Goal: Task Accomplishment & Management: Manage account settings

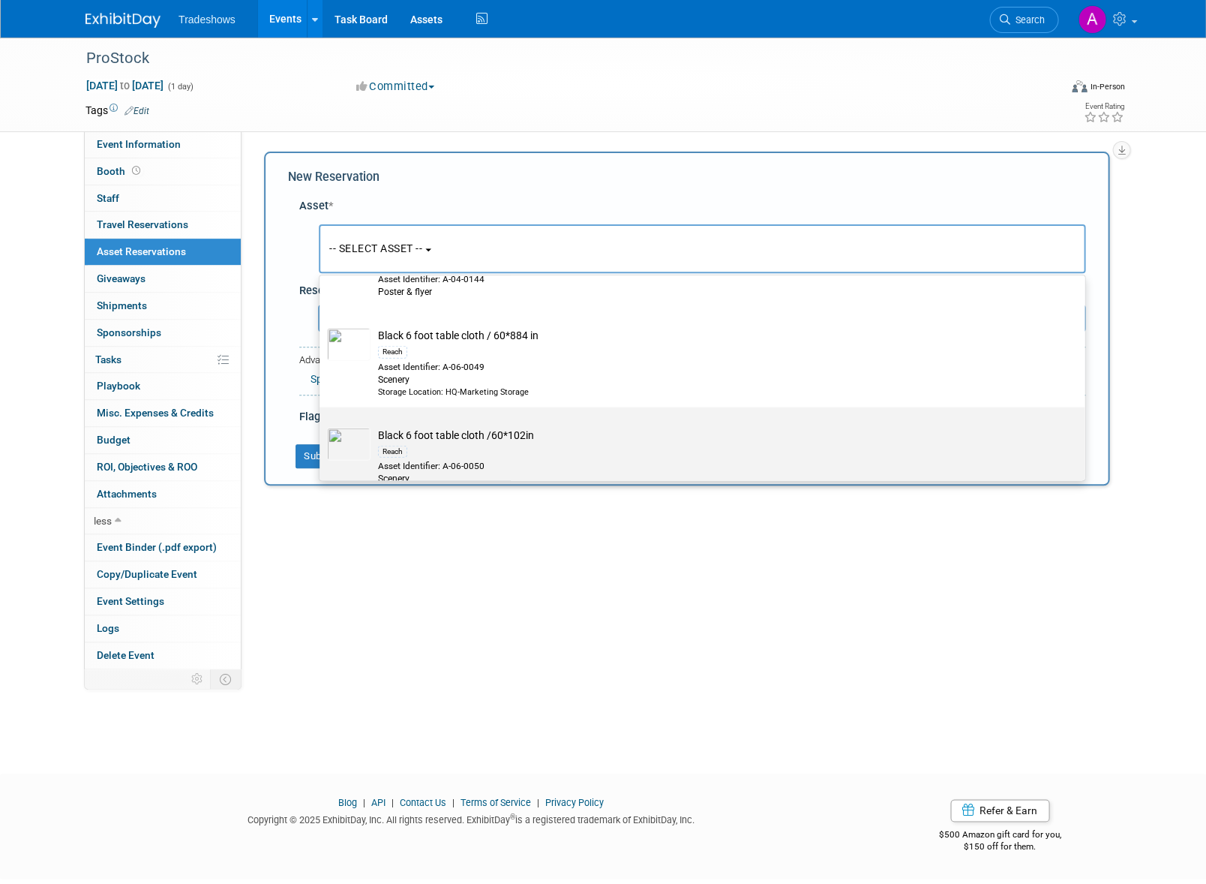
scroll to position [2934, 0]
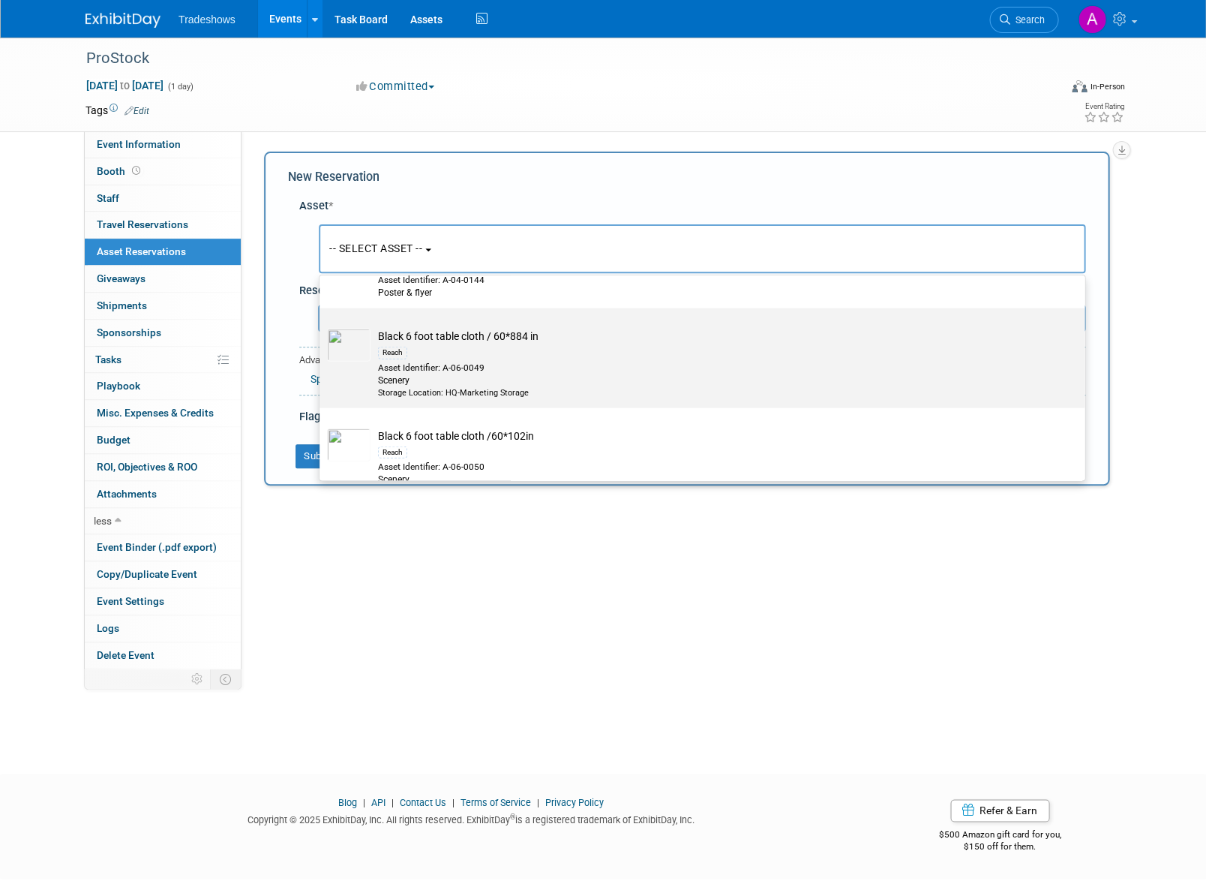
click at [443, 328] on td "Black 6 foot table cloth / 60*884 in Reach Asset Identifier: A-06-0049 Scenery …" at bounding box center [713, 363] width 684 height 70
click at [322, 326] on input "Black 6 foot table cloth / 60*884 in Reach Asset Identifier: A-06-0049 Scenery …" at bounding box center [317, 321] width 10 height 10
select select "10713700"
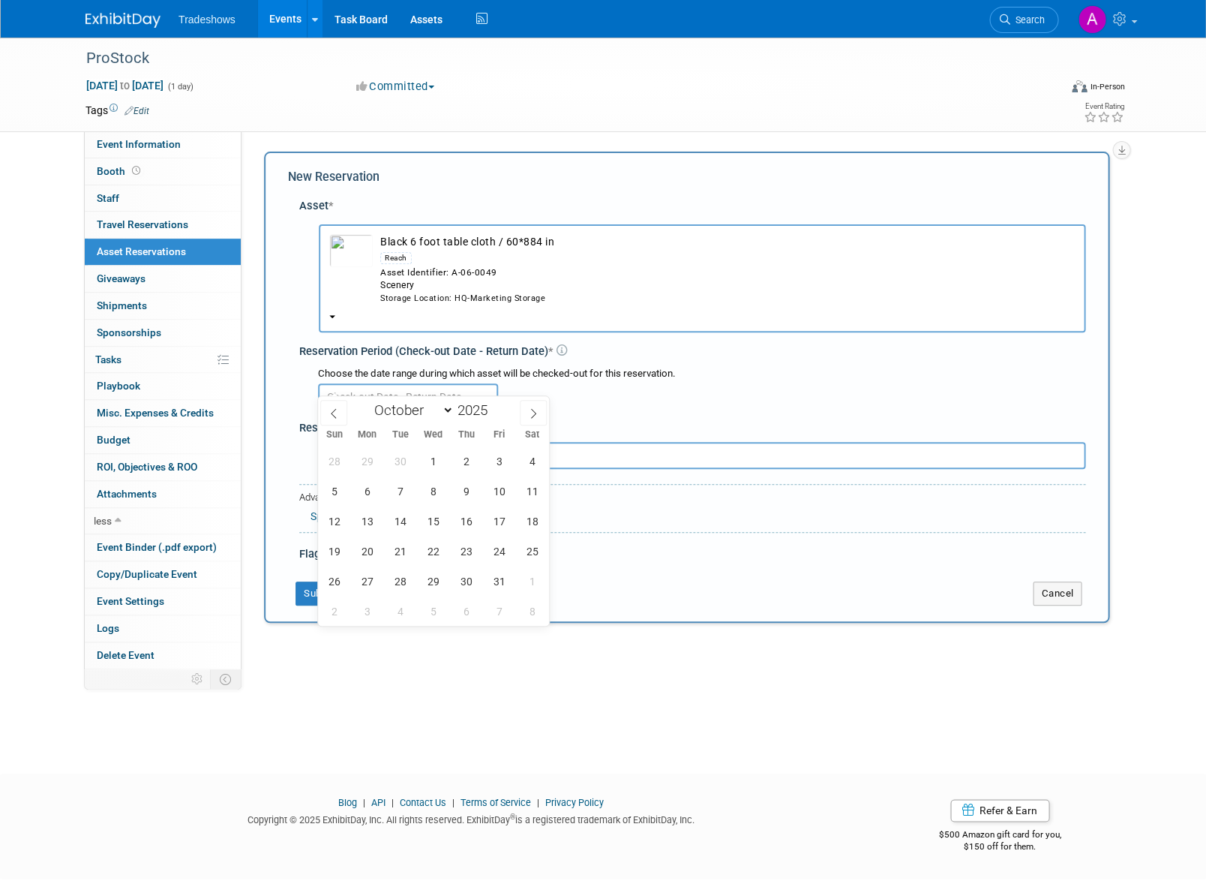
click at [357, 383] on input "text" at bounding box center [408, 396] width 180 height 27
click at [368, 489] on span "6" at bounding box center [367, 490] width 29 height 29
click at [489, 490] on span "10" at bounding box center [499, 490] width 29 height 29
type input "[DATE] to [DATE]"
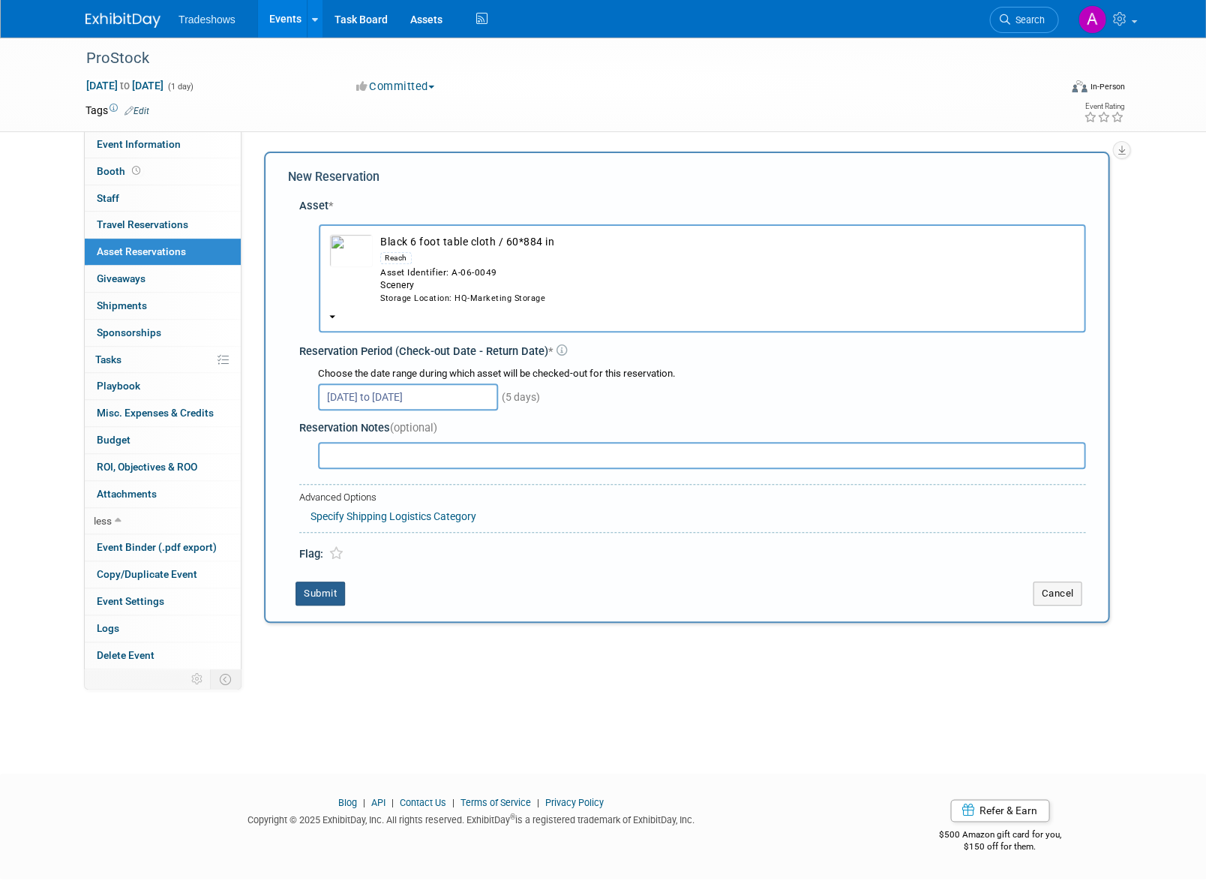
click at [322, 581] on button "Submit" at bounding box center [321, 593] width 50 height 24
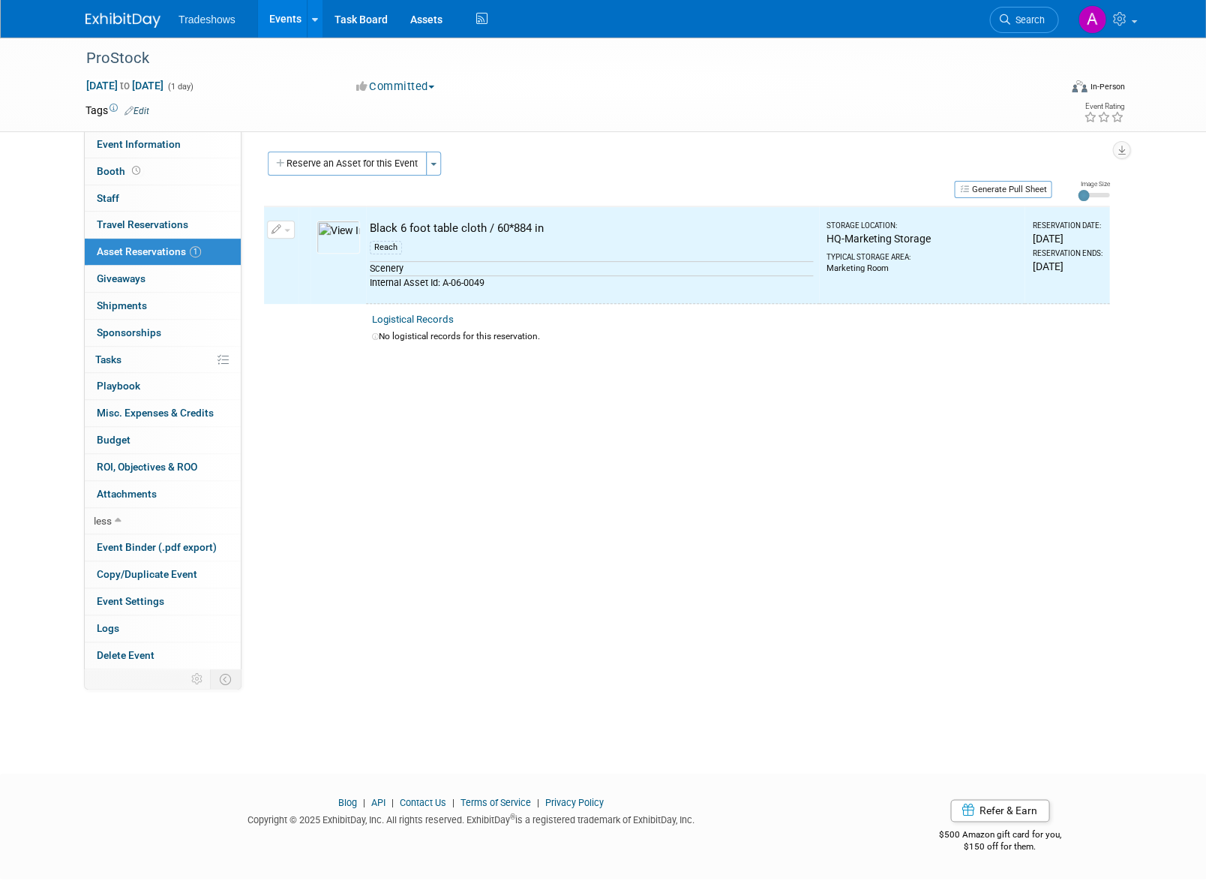
click at [345, 167] on button "Reserve an Asset for this Event" at bounding box center [347, 164] width 159 height 24
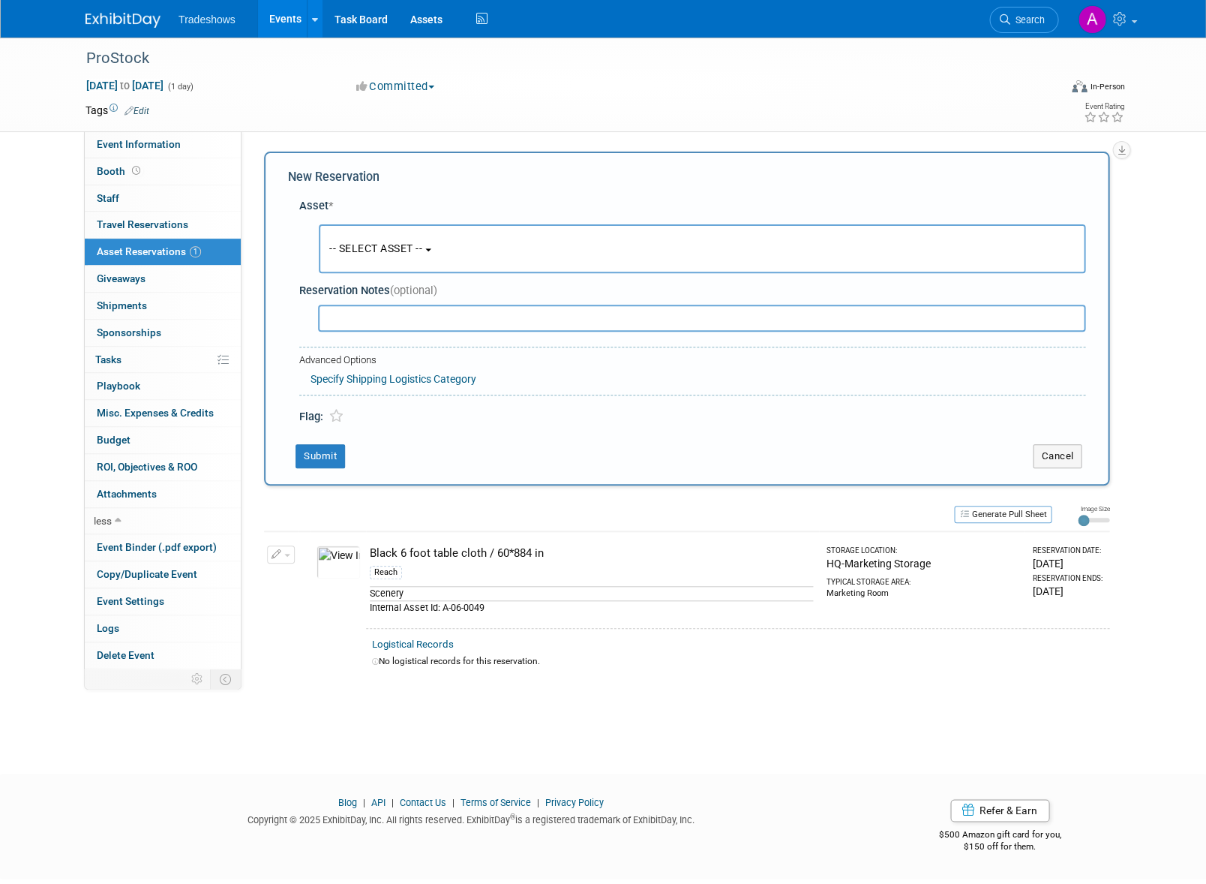
click at [386, 254] on span "-- SELECT ASSET --" at bounding box center [375, 248] width 93 height 12
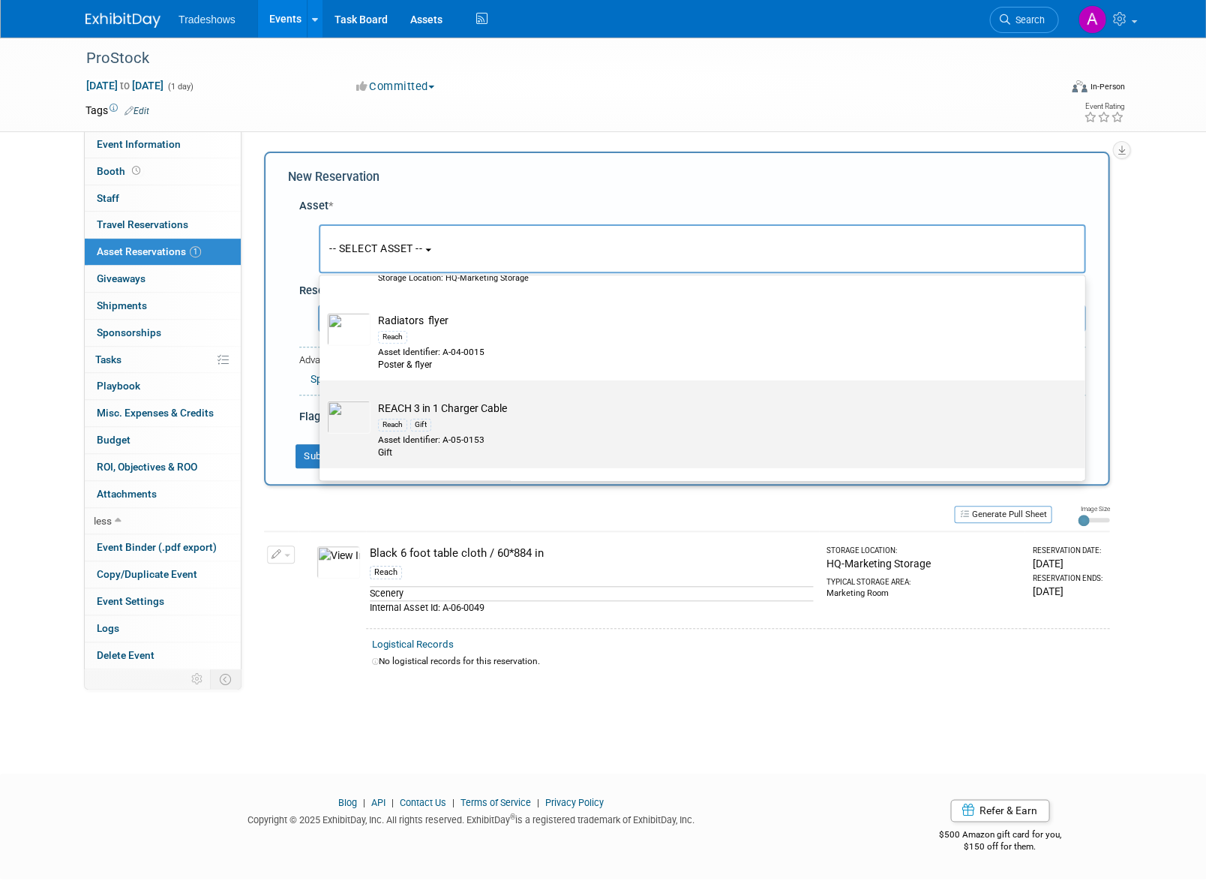
scroll to position [6870, 0]
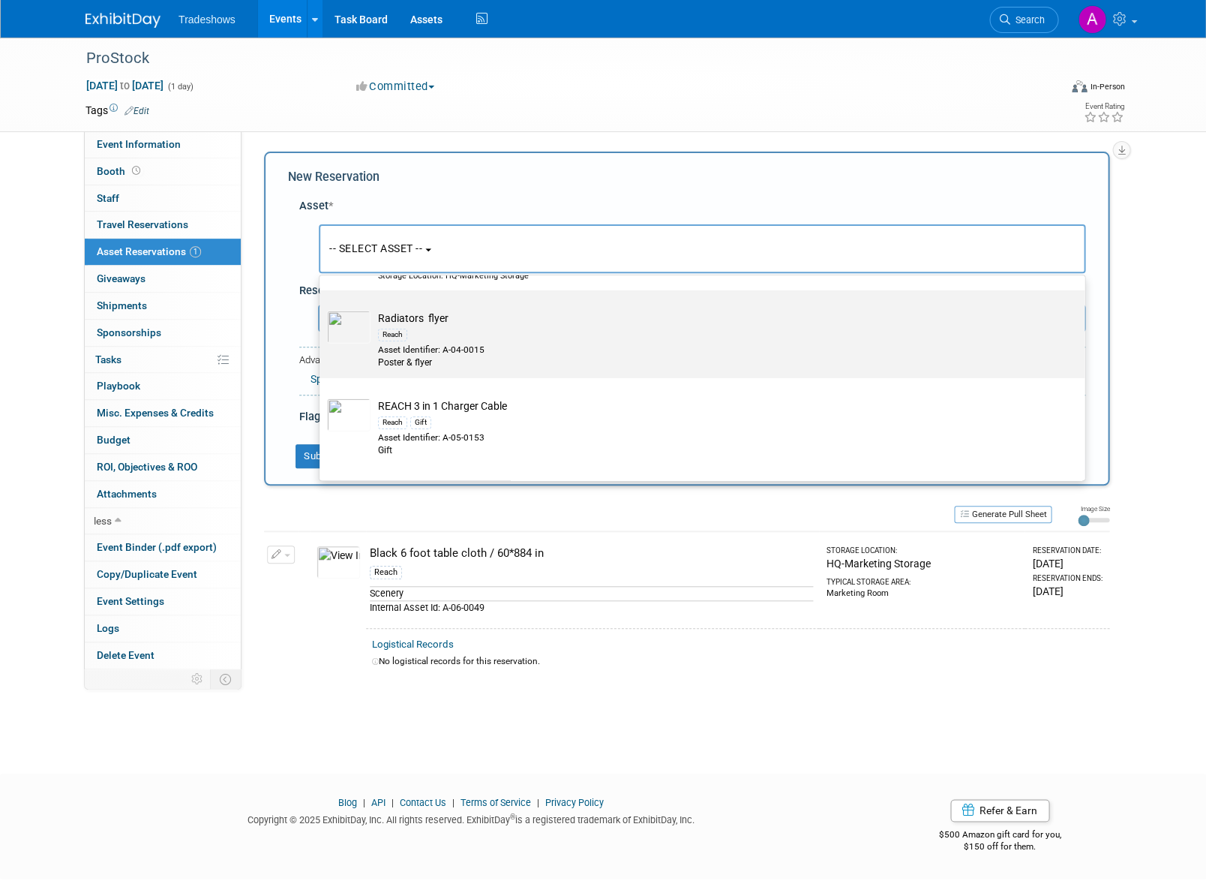
click at [419, 344] on div "Asset Identifier: A-04-0015" at bounding box center [716, 350] width 677 height 13
click at [322, 308] on input "Radiators flyer Reach Asset Identifier: A-04-0015 Poster & flyer" at bounding box center [317, 304] width 10 height 10
select select "10718263"
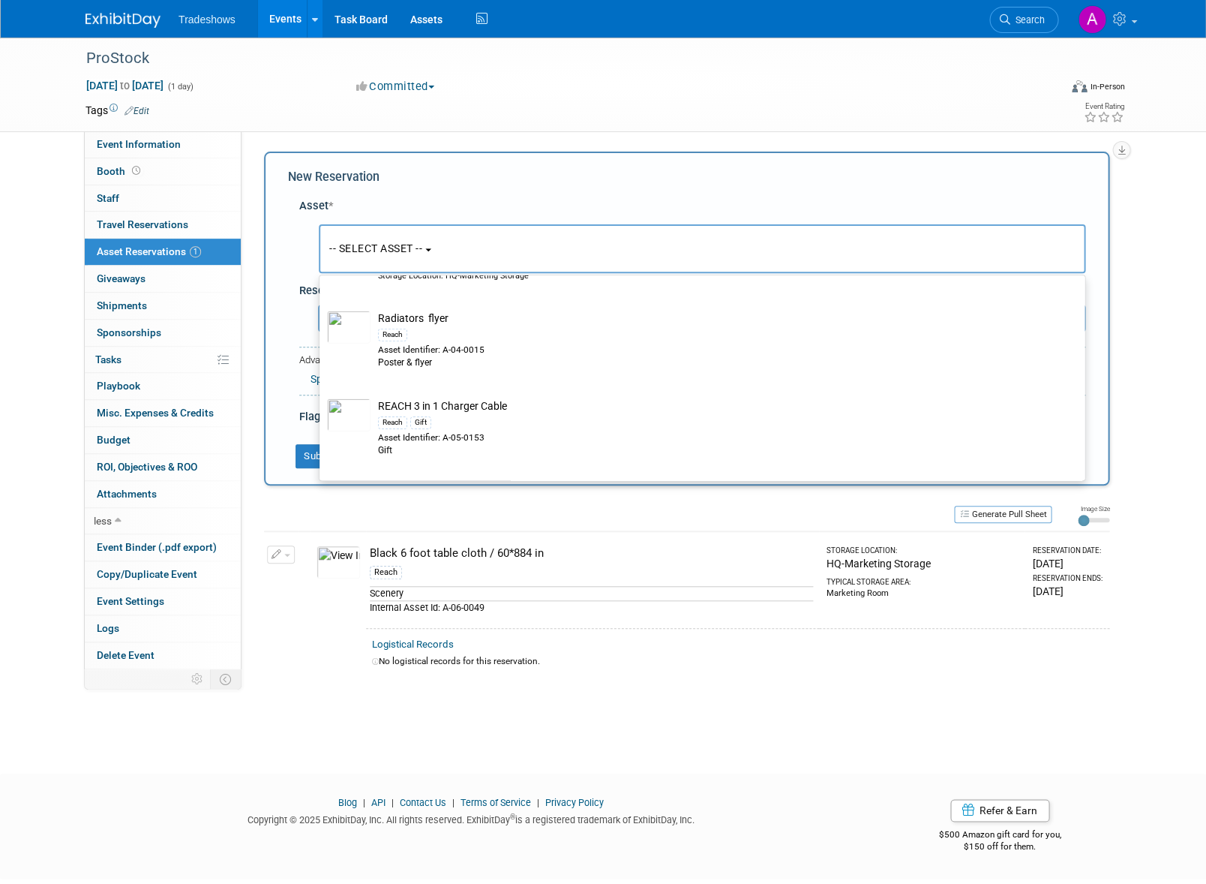
select select "9"
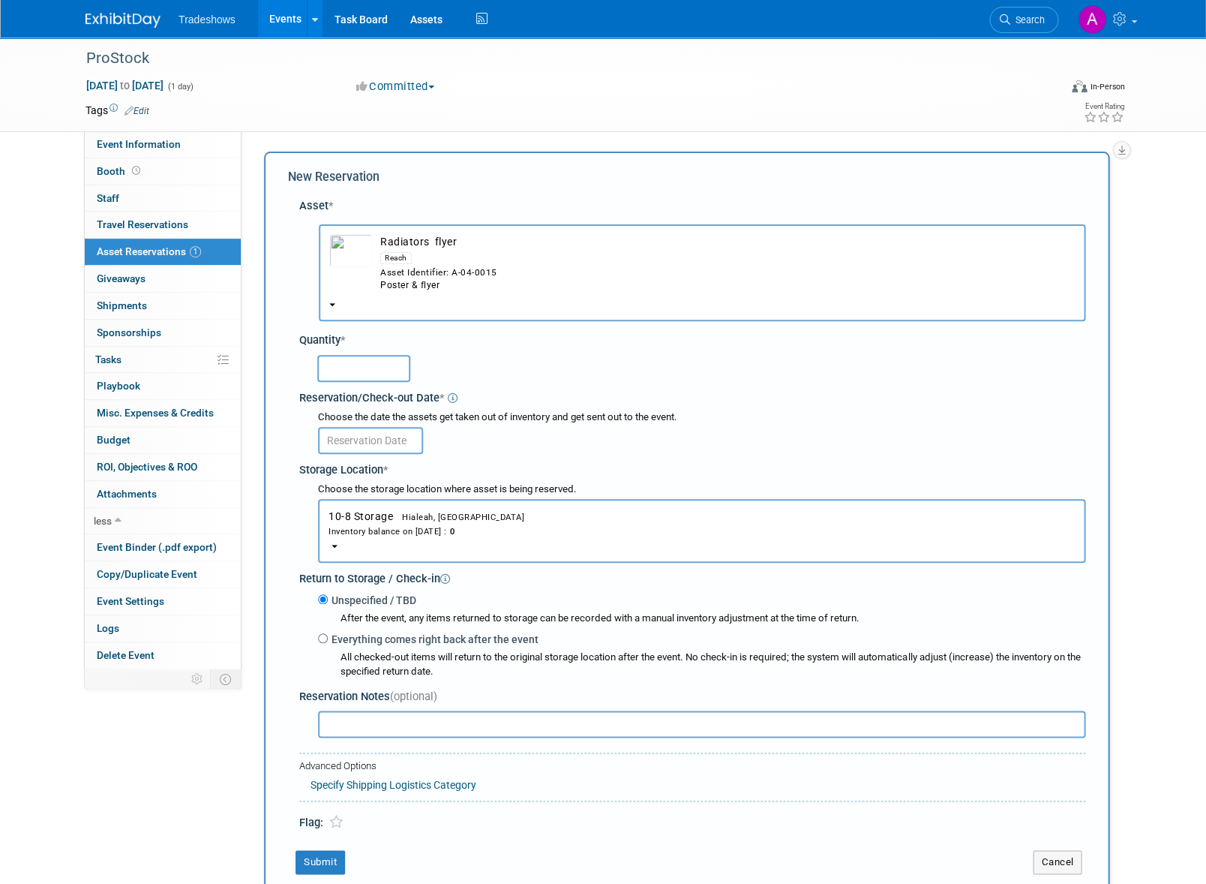
click at [370, 355] on input "text" at bounding box center [363, 368] width 93 height 27
type input "75"
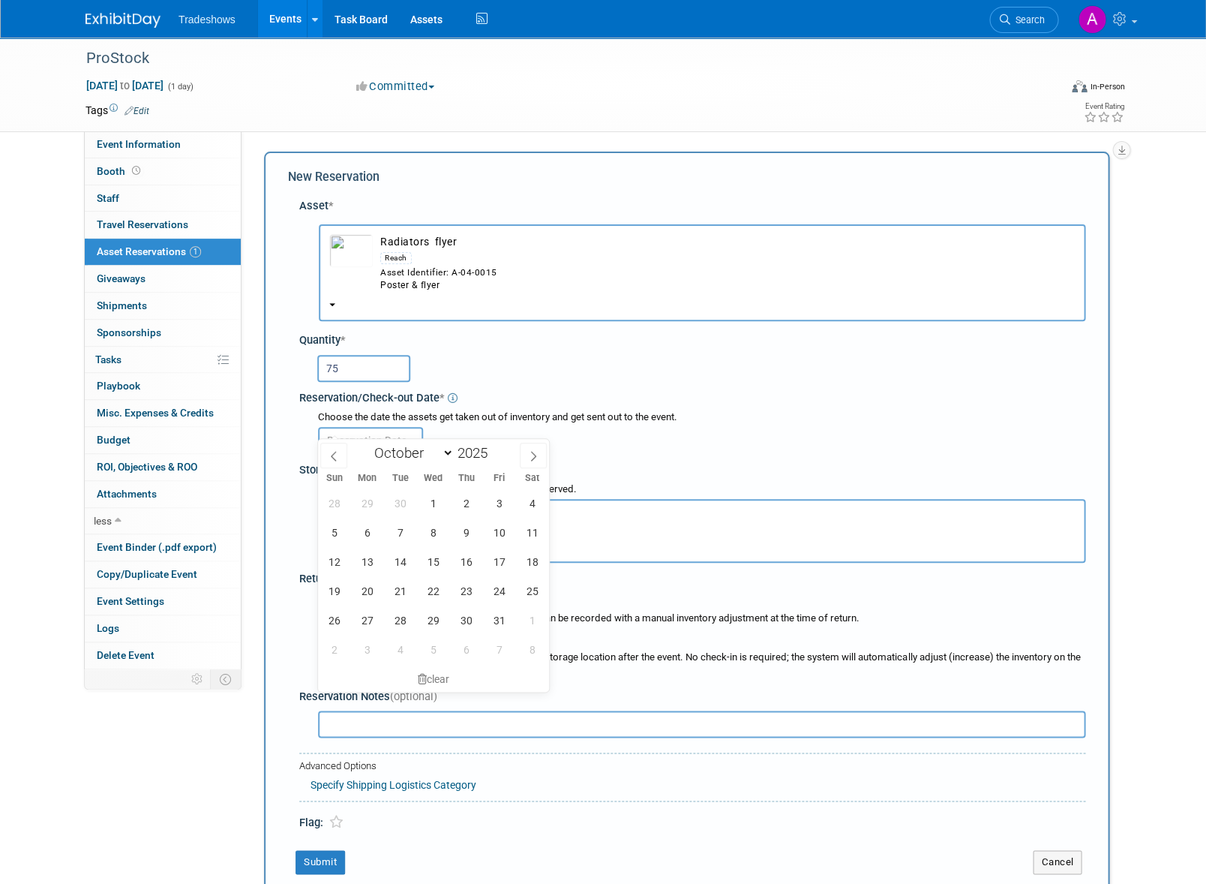
click at [353, 427] on input "text" at bounding box center [370, 440] width 105 height 27
click at [367, 536] on span "6" at bounding box center [367, 532] width 29 height 29
type input "[DATE]"
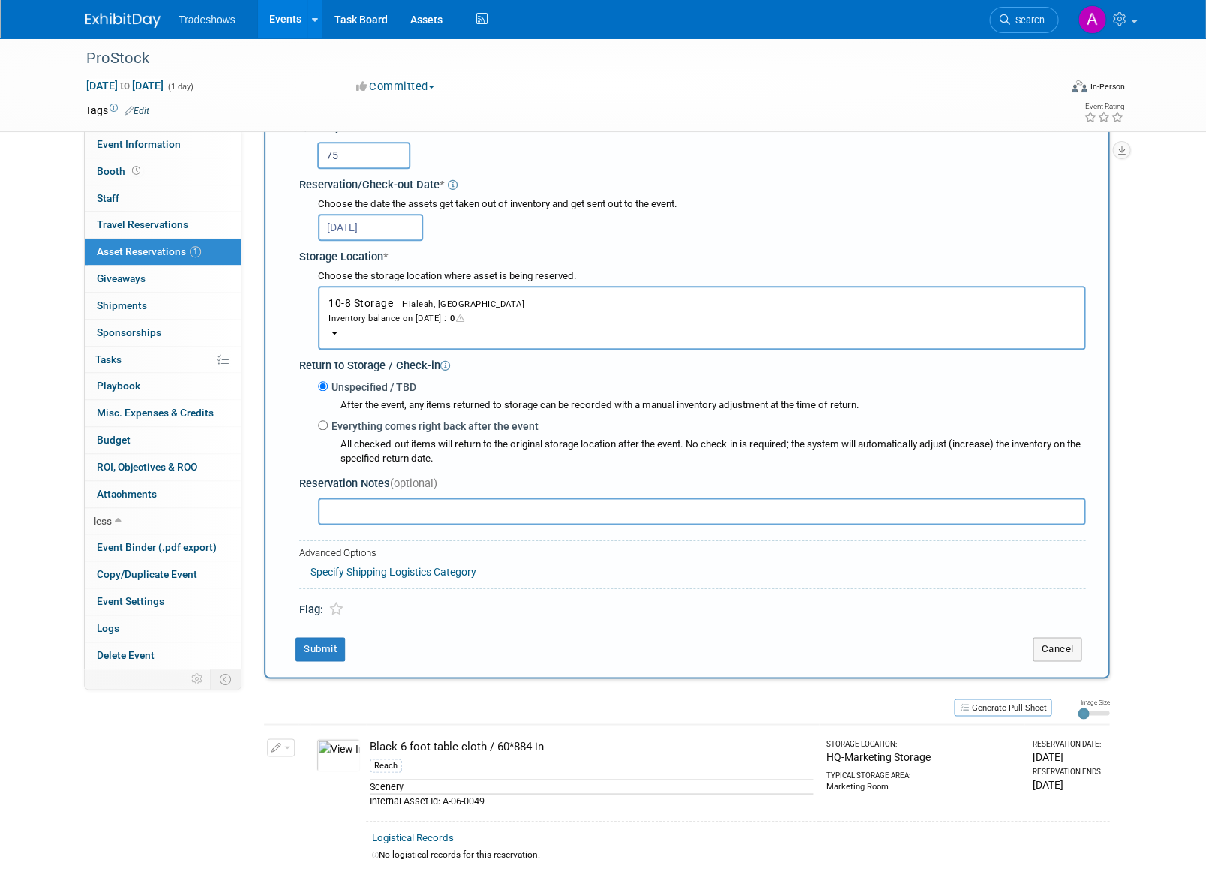
scroll to position [215, 0]
click at [324, 635] on button "Submit" at bounding box center [321, 647] width 50 height 24
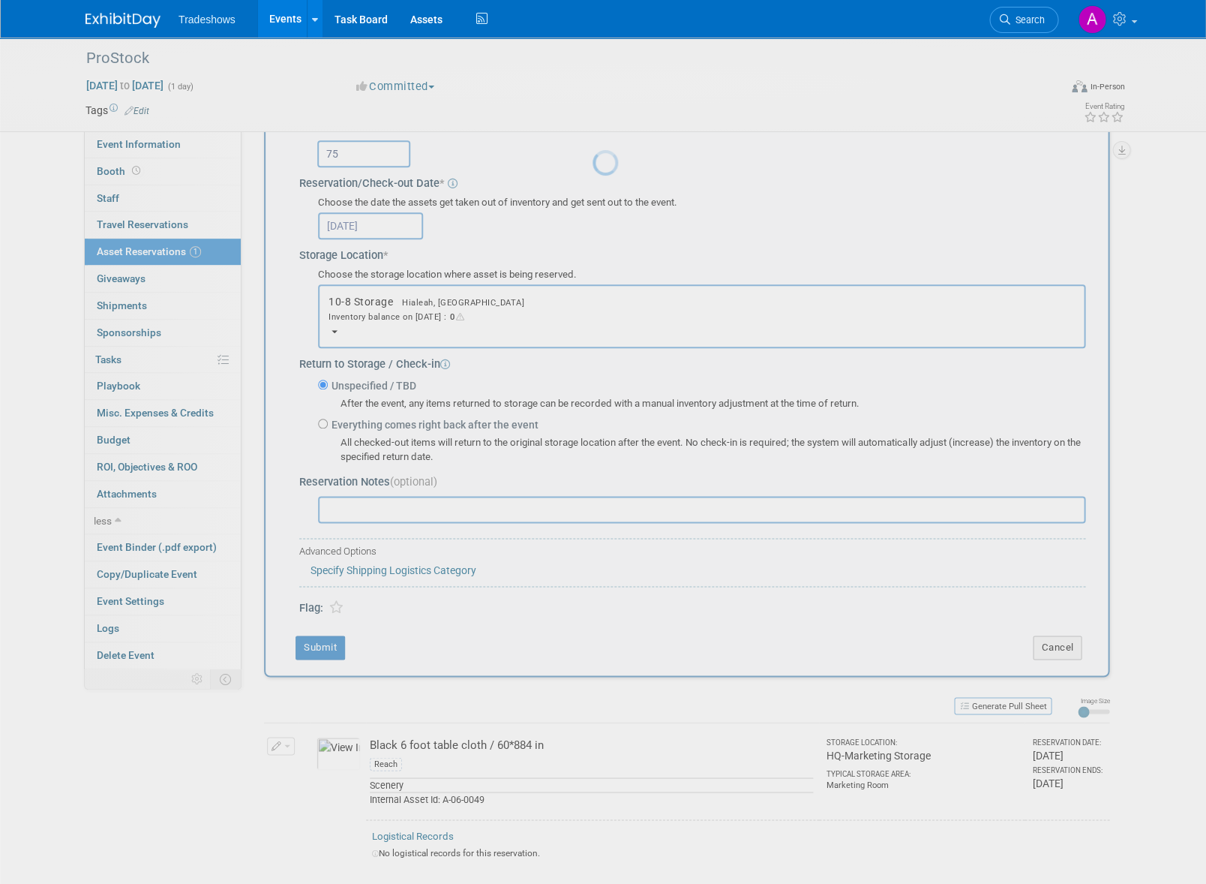
scroll to position [0, 0]
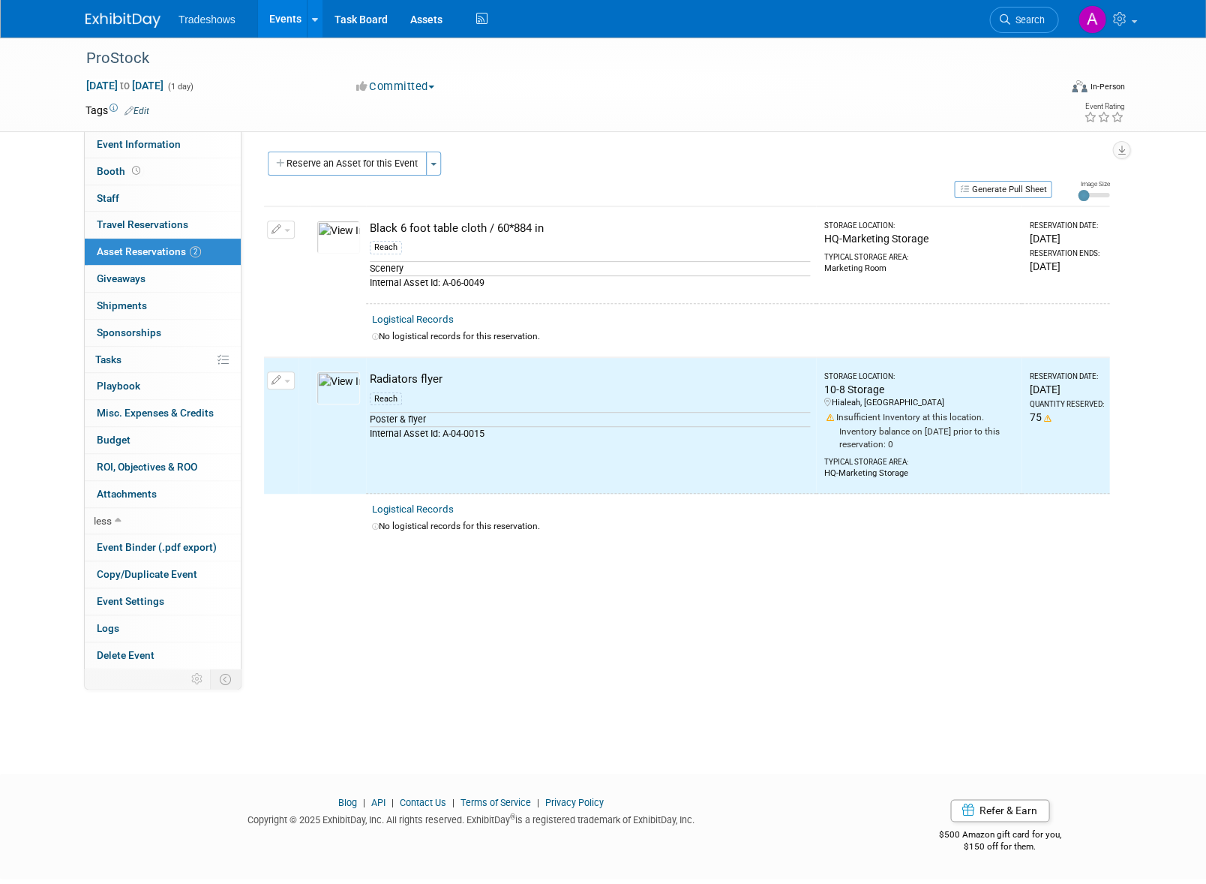
click at [312, 162] on button "Reserve an Asset for this Event" at bounding box center [347, 164] width 159 height 24
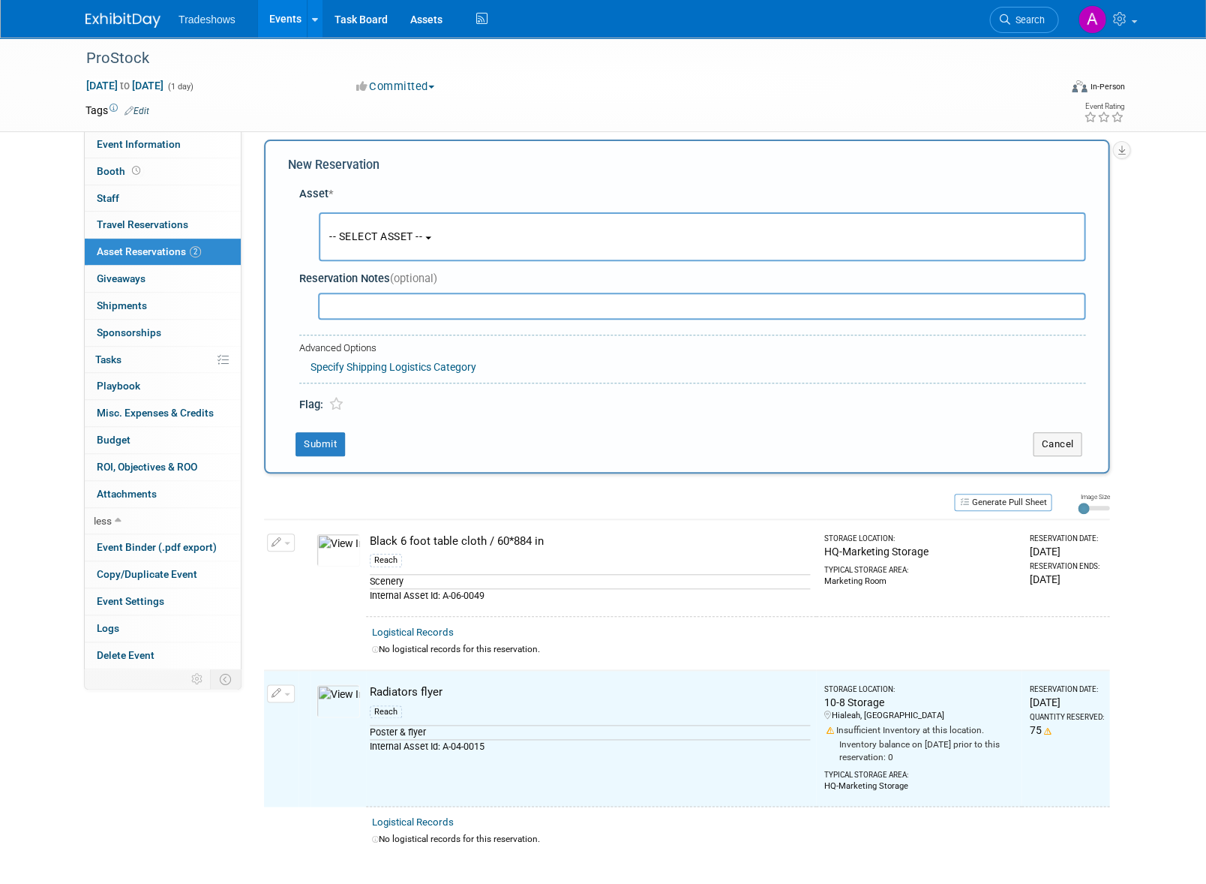
scroll to position [14, 0]
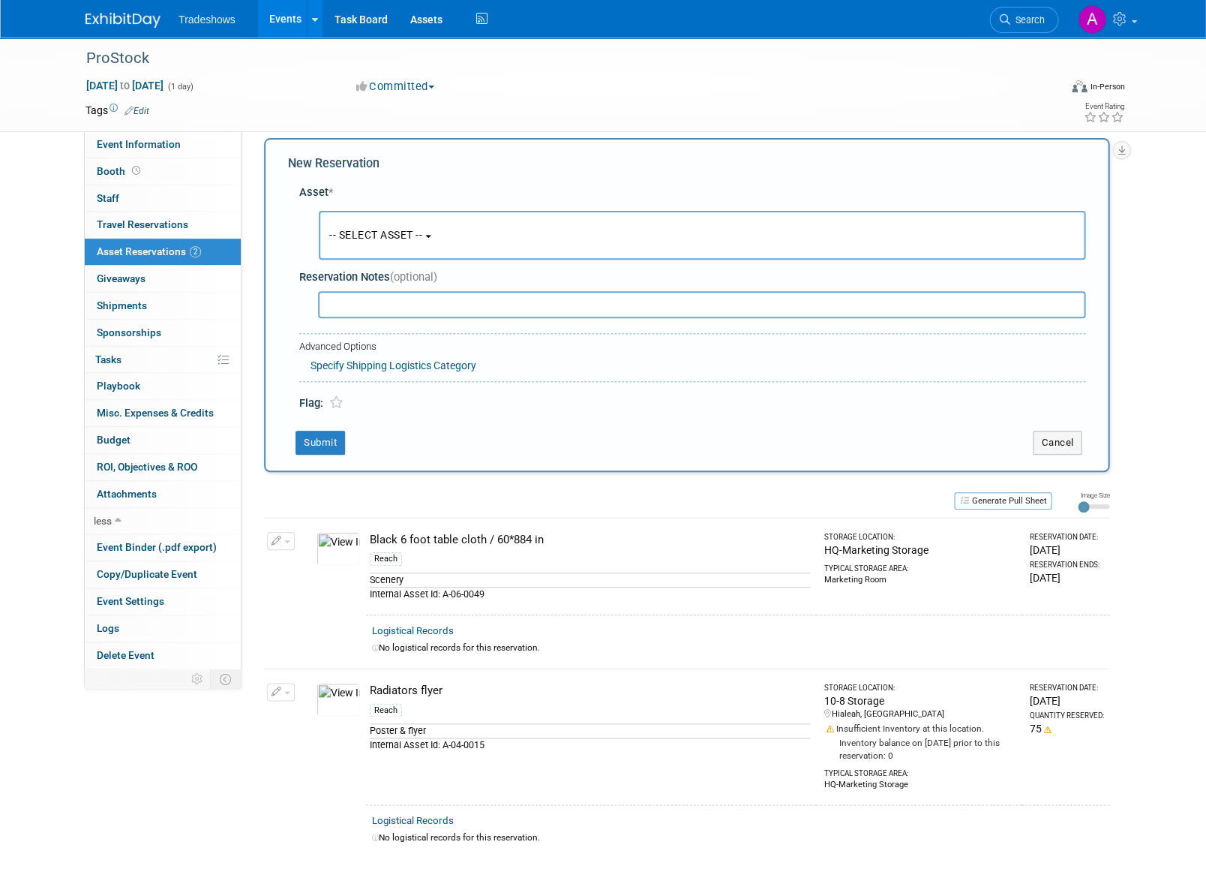
click at [401, 233] on span "-- SELECT ASSET --" at bounding box center [375, 235] width 93 height 12
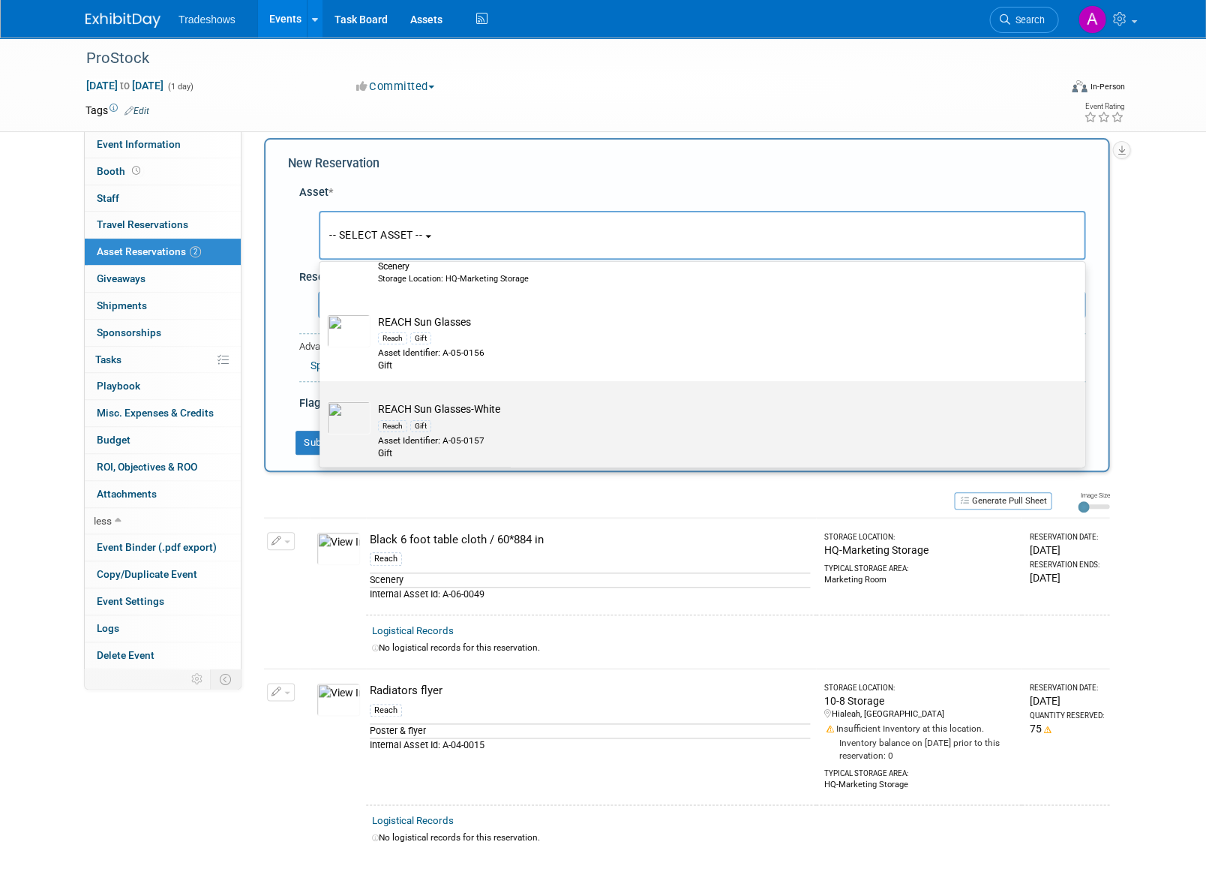
scroll to position [8834, 0]
click at [446, 405] on td "REACH Sun Glasses-White Reach Gift Asset Identifier: A-05-0157 Gift" at bounding box center [713, 434] width 684 height 59
click at [322, 394] on input "REACH Sun Glasses-White Reach Gift Asset Identifier: A-05-0157 Gift" at bounding box center [317, 398] width 10 height 10
select select "10720882"
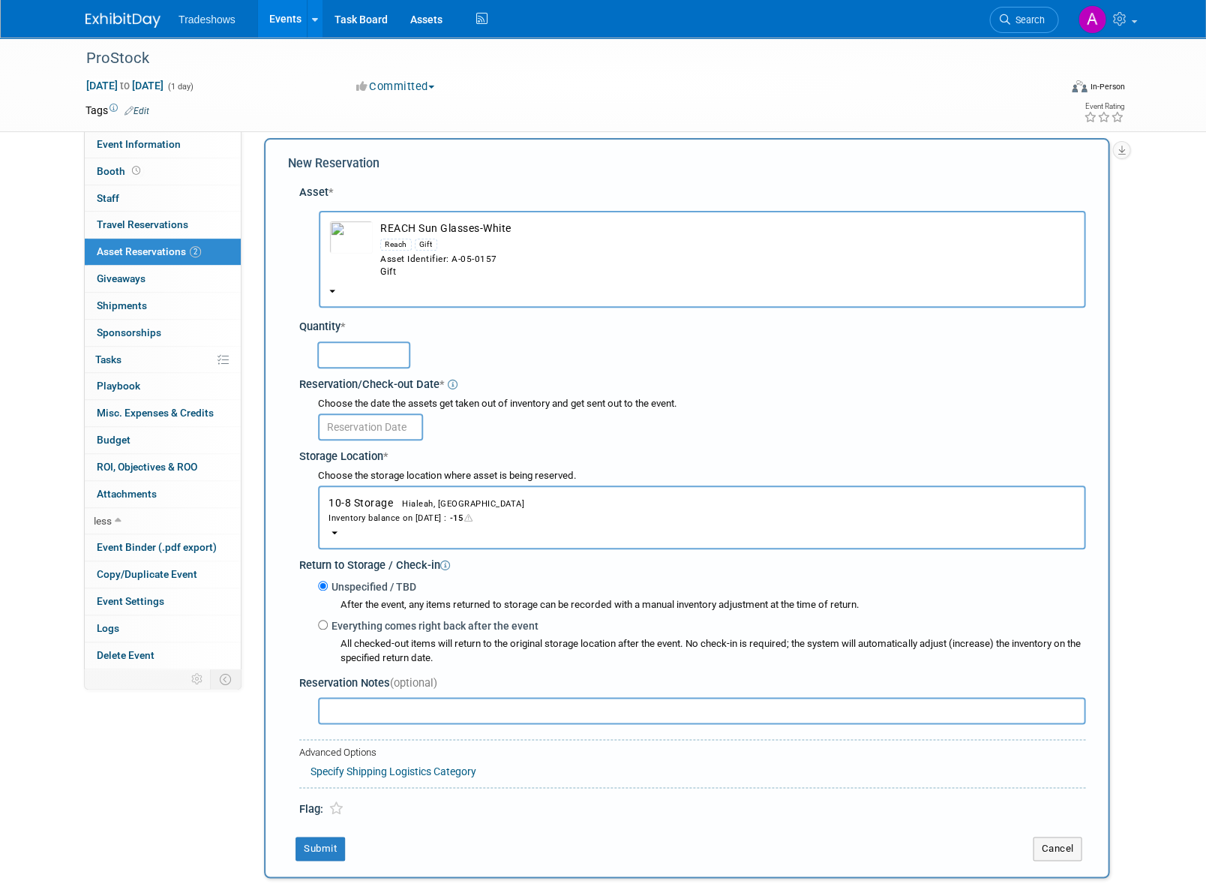
click at [355, 341] on input "text" at bounding box center [363, 354] width 93 height 27
type input "25"
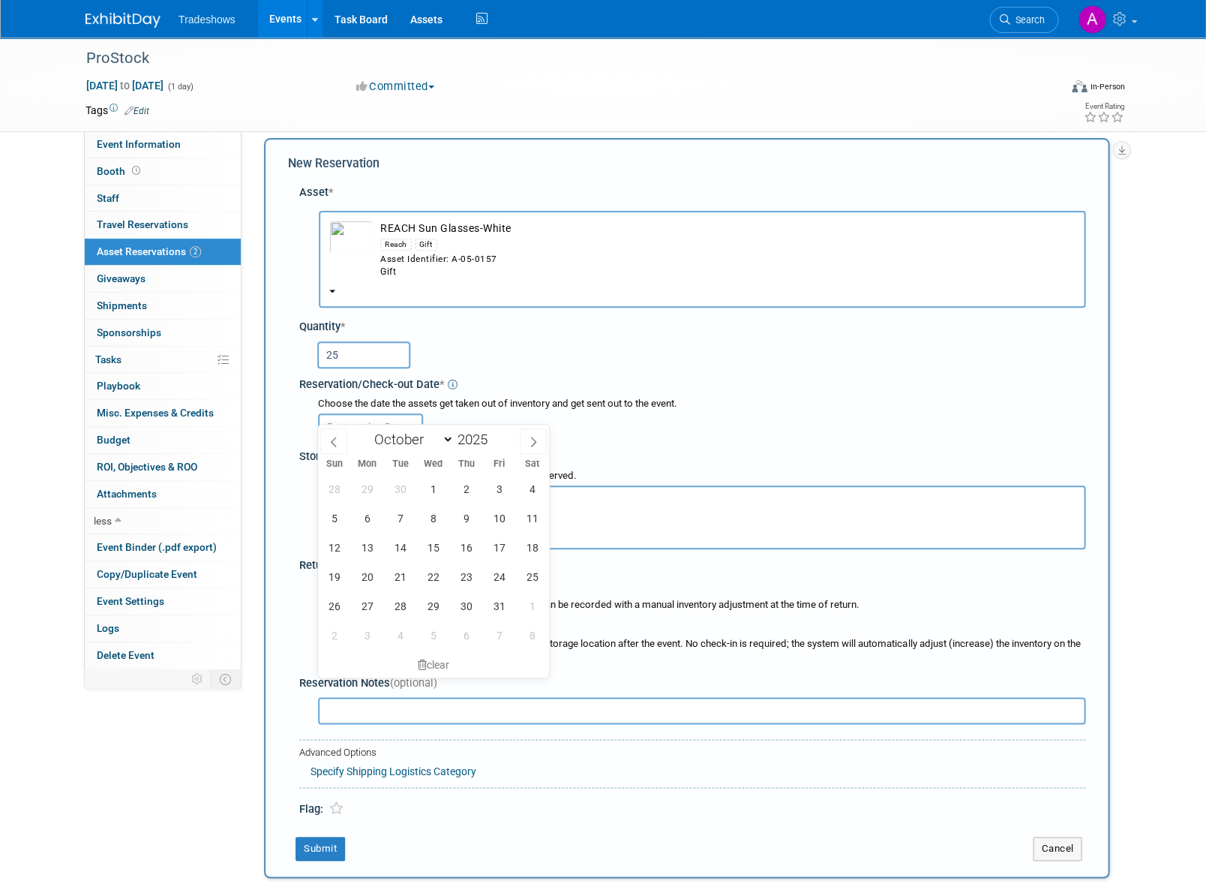
click at [359, 416] on input "text" at bounding box center [370, 426] width 105 height 27
click at [365, 522] on span "6" at bounding box center [367, 517] width 29 height 29
type input "[DATE]"
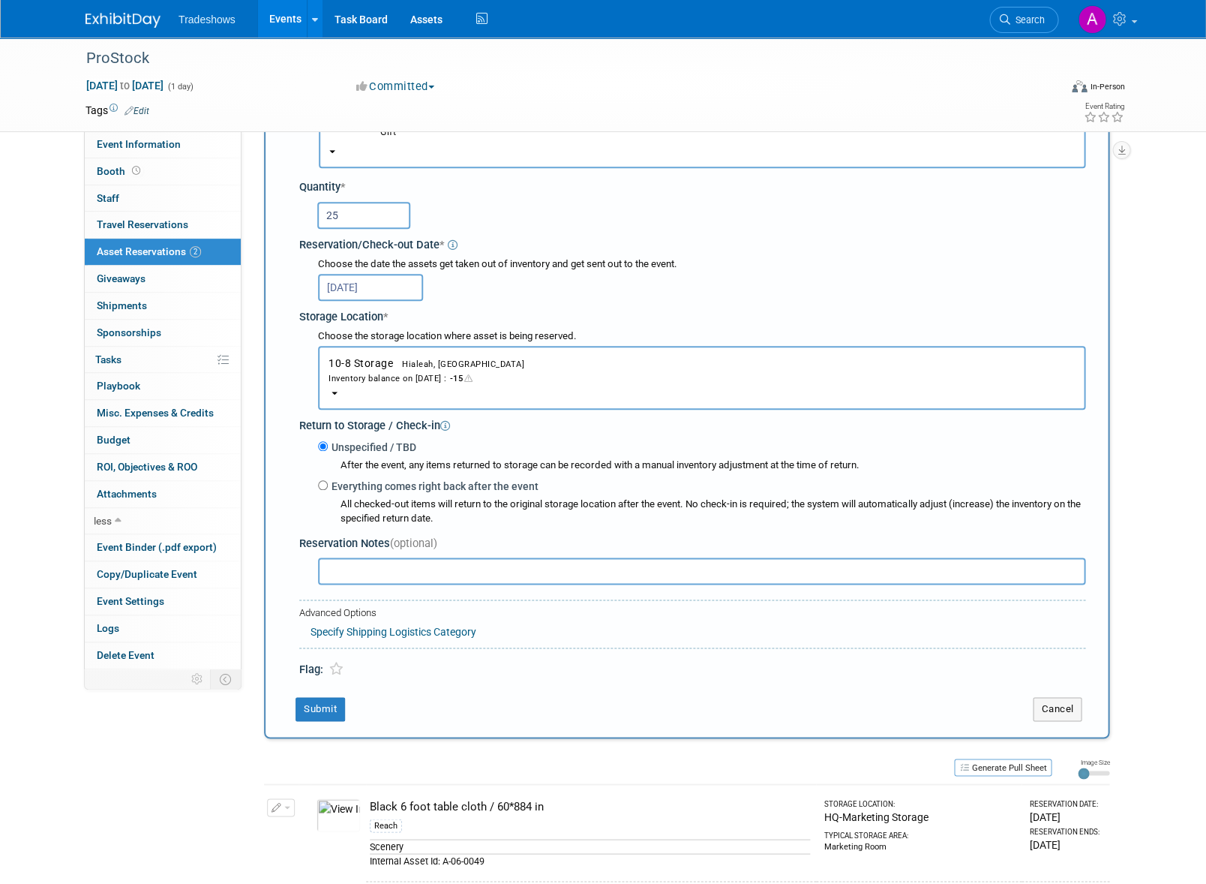
scroll to position [155, 0]
click at [320, 695] on button "Submit" at bounding box center [321, 707] width 50 height 24
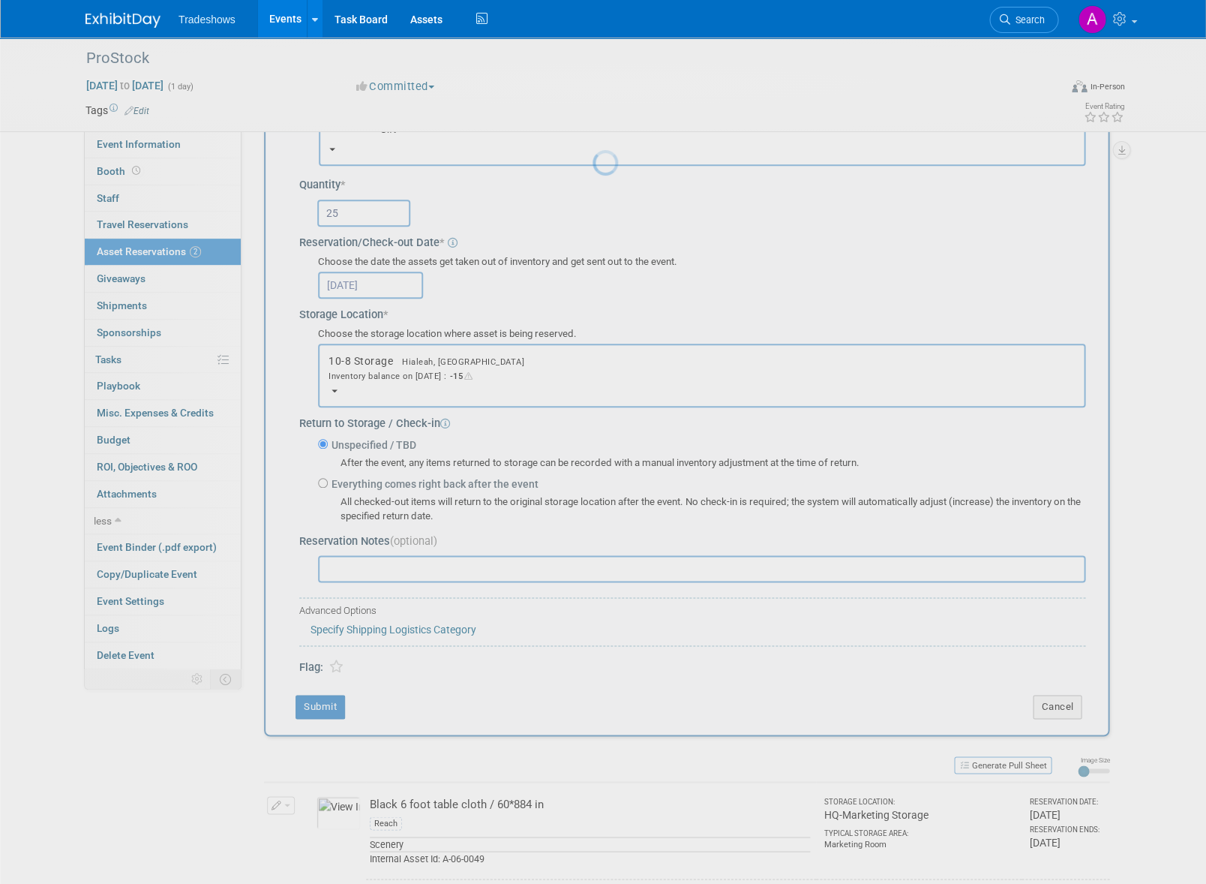
scroll to position [0, 0]
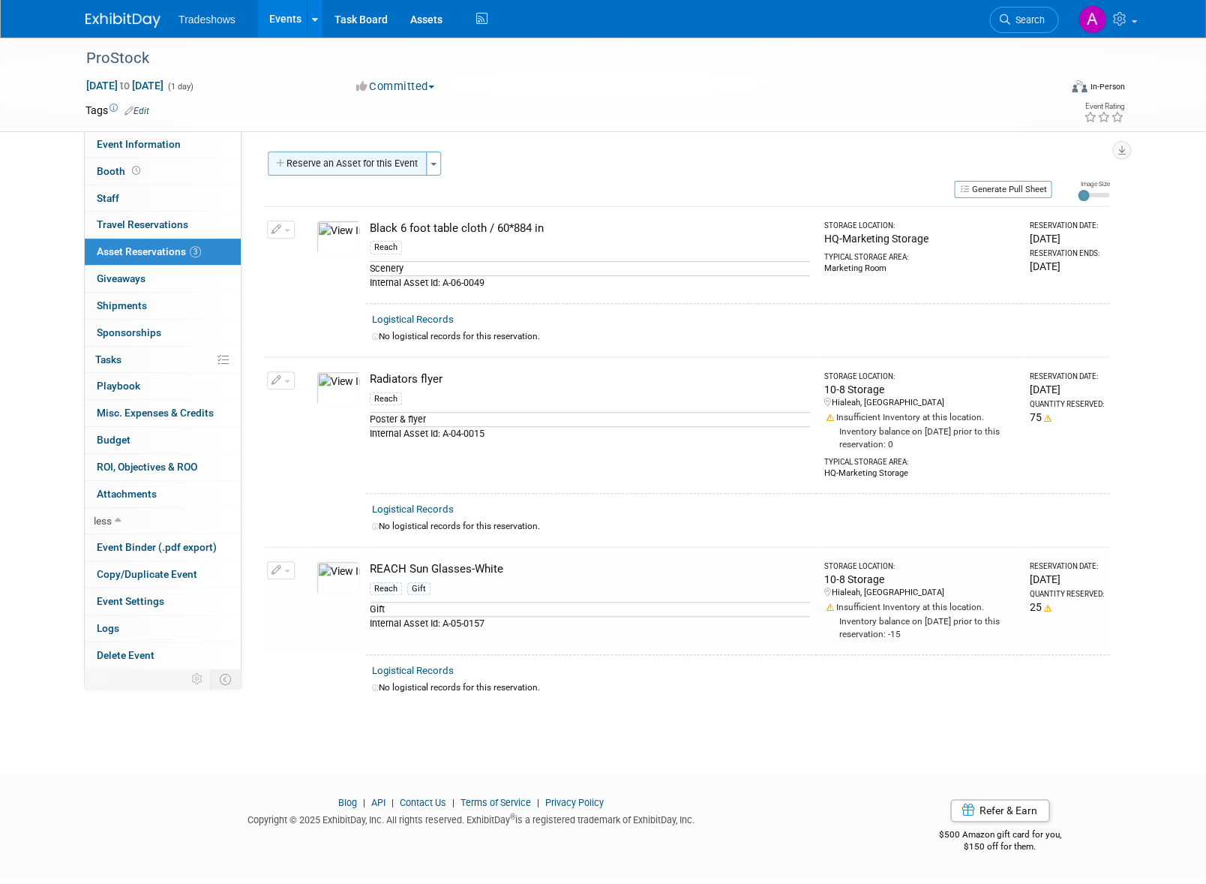
click at [356, 170] on button "Reserve an Asset for this Event" at bounding box center [347, 164] width 159 height 24
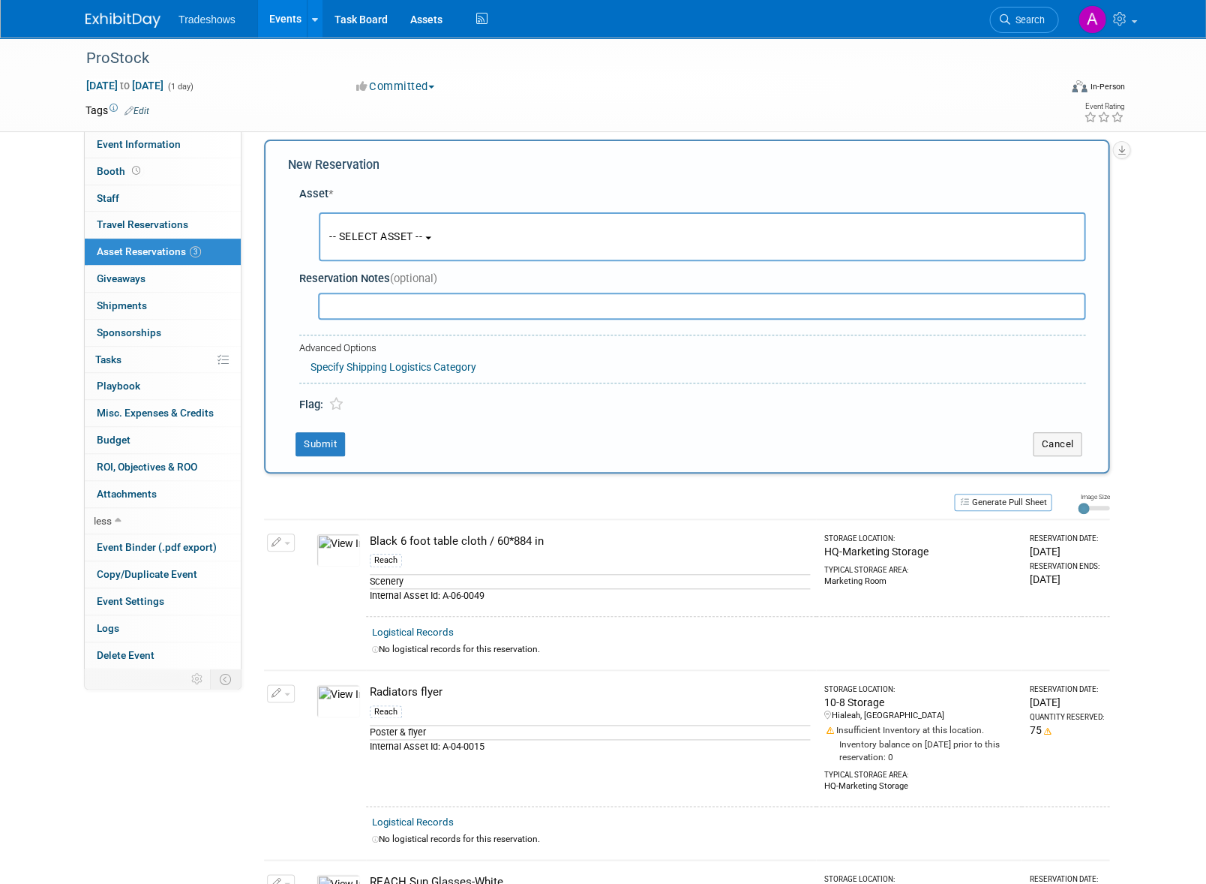
scroll to position [14, 0]
click at [387, 296] on input "text" at bounding box center [702, 304] width 768 height 27
type input "s"
click at [411, 245] on button "-- SELECT ASSET --" at bounding box center [702, 235] width 767 height 49
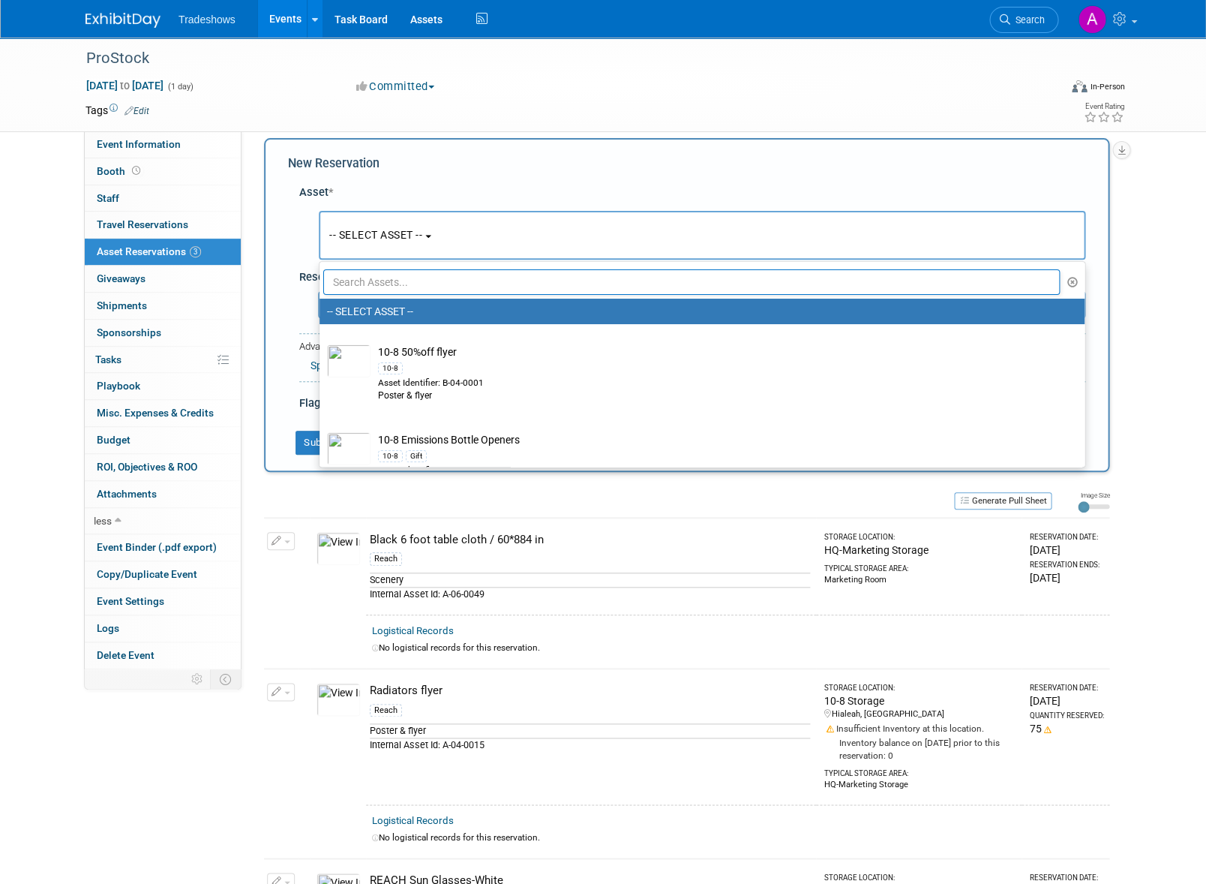
click at [407, 283] on input "text" at bounding box center [691, 282] width 737 height 26
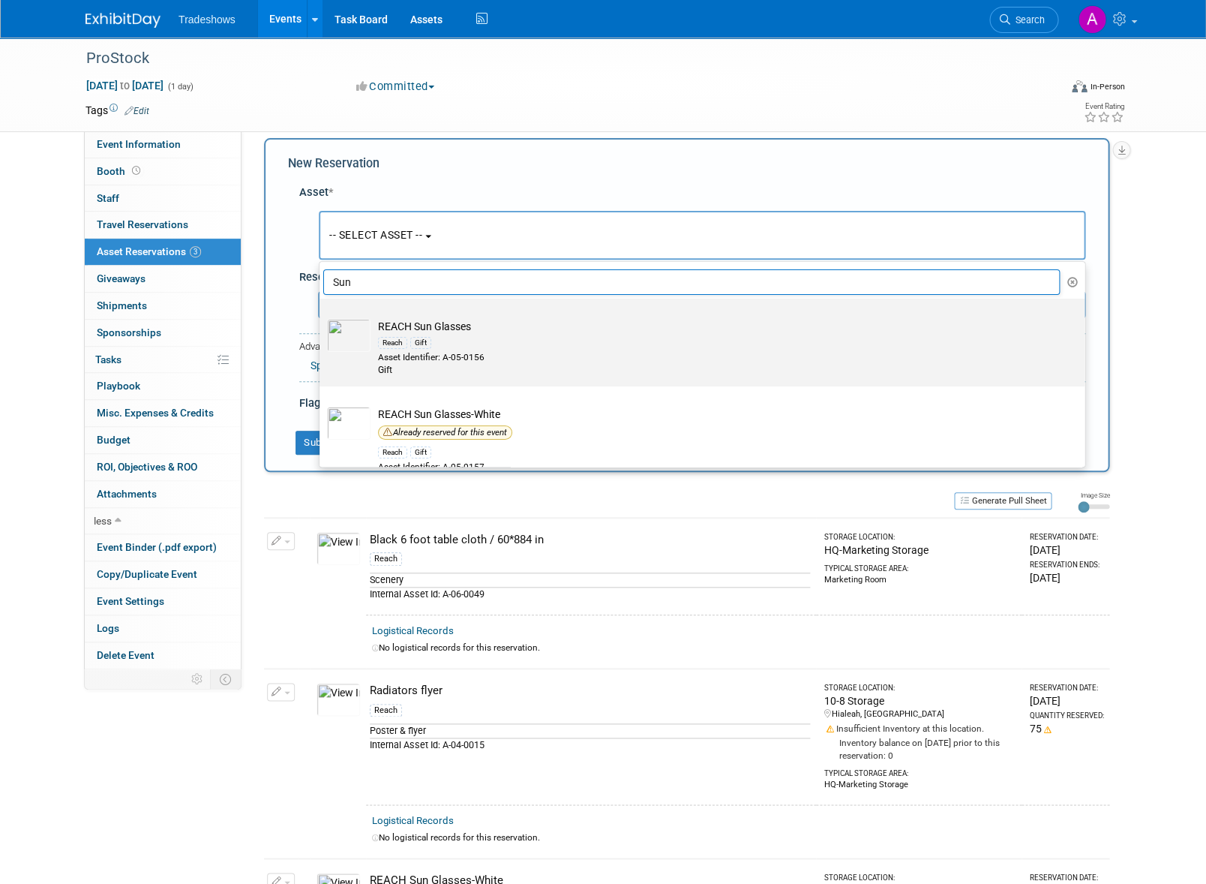
type input "Sun"
click at [429, 340] on div "Gift" at bounding box center [420, 343] width 21 height 12
click at [322, 317] on input "REACH Sun Glasses Reach Gift Asset Identifier: A-05-0156 Gift" at bounding box center [317, 312] width 10 height 10
select select "10720881"
select select "9"
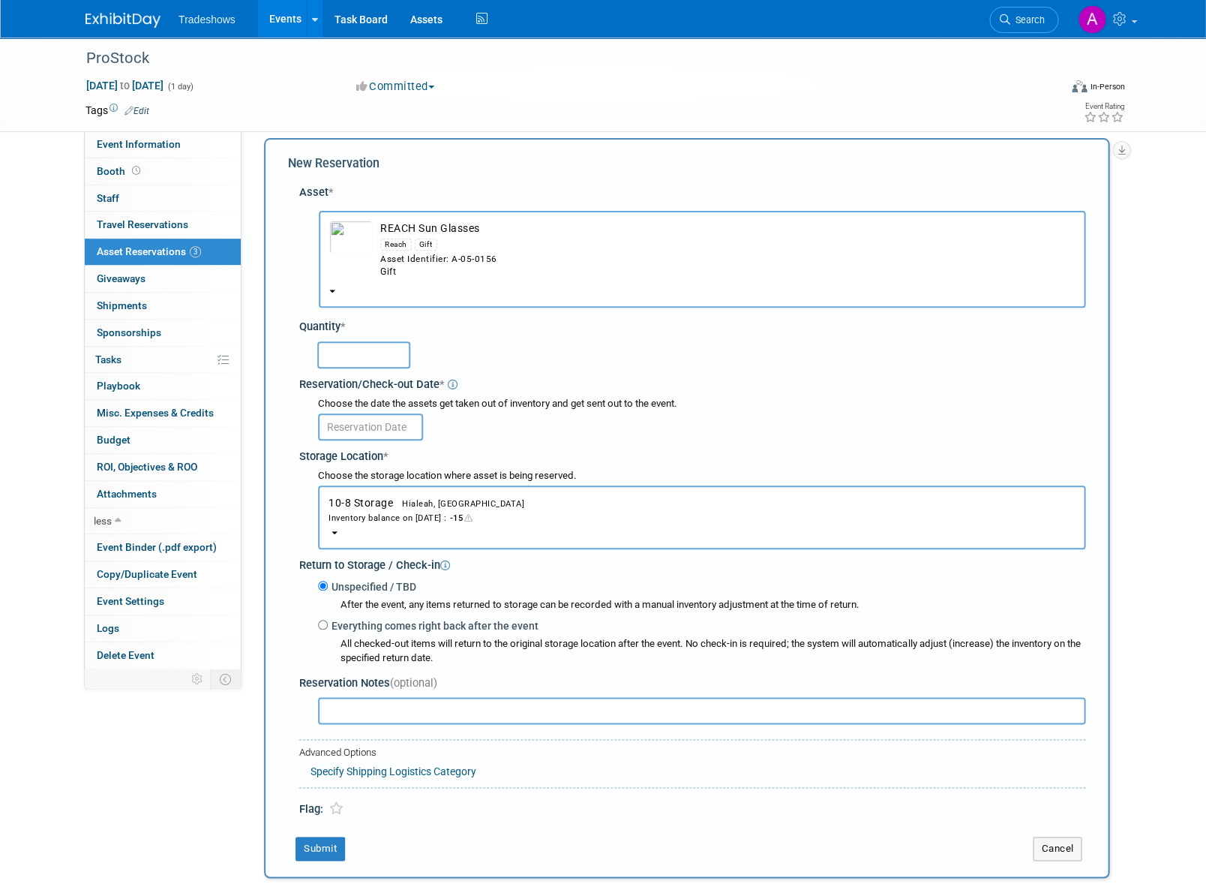
click at [375, 341] on input "text" at bounding box center [363, 354] width 93 height 27
type input "25"
click at [342, 413] on input "text" at bounding box center [370, 426] width 105 height 27
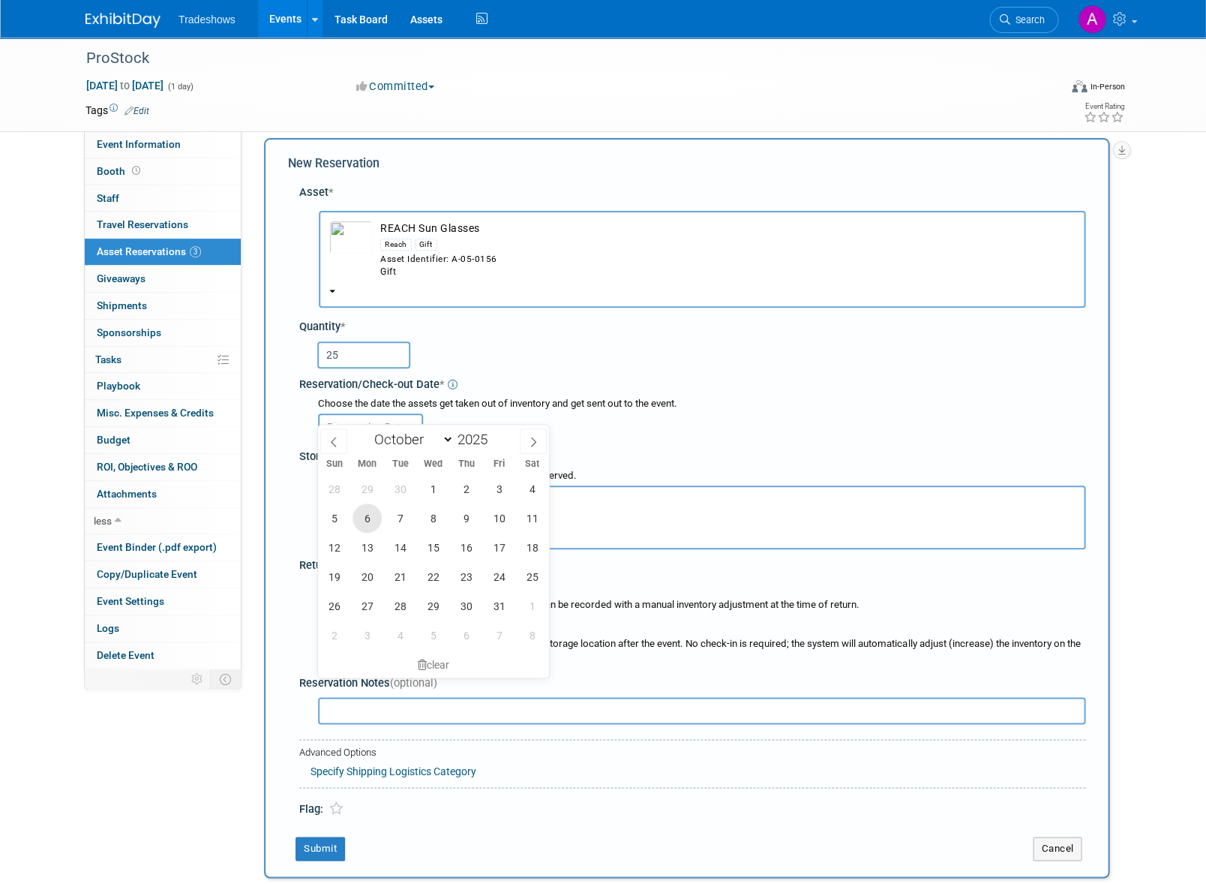
click at [366, 518] on span "6" at bounding box center [367, 517] width 29 height 29
type input "[DATE]"
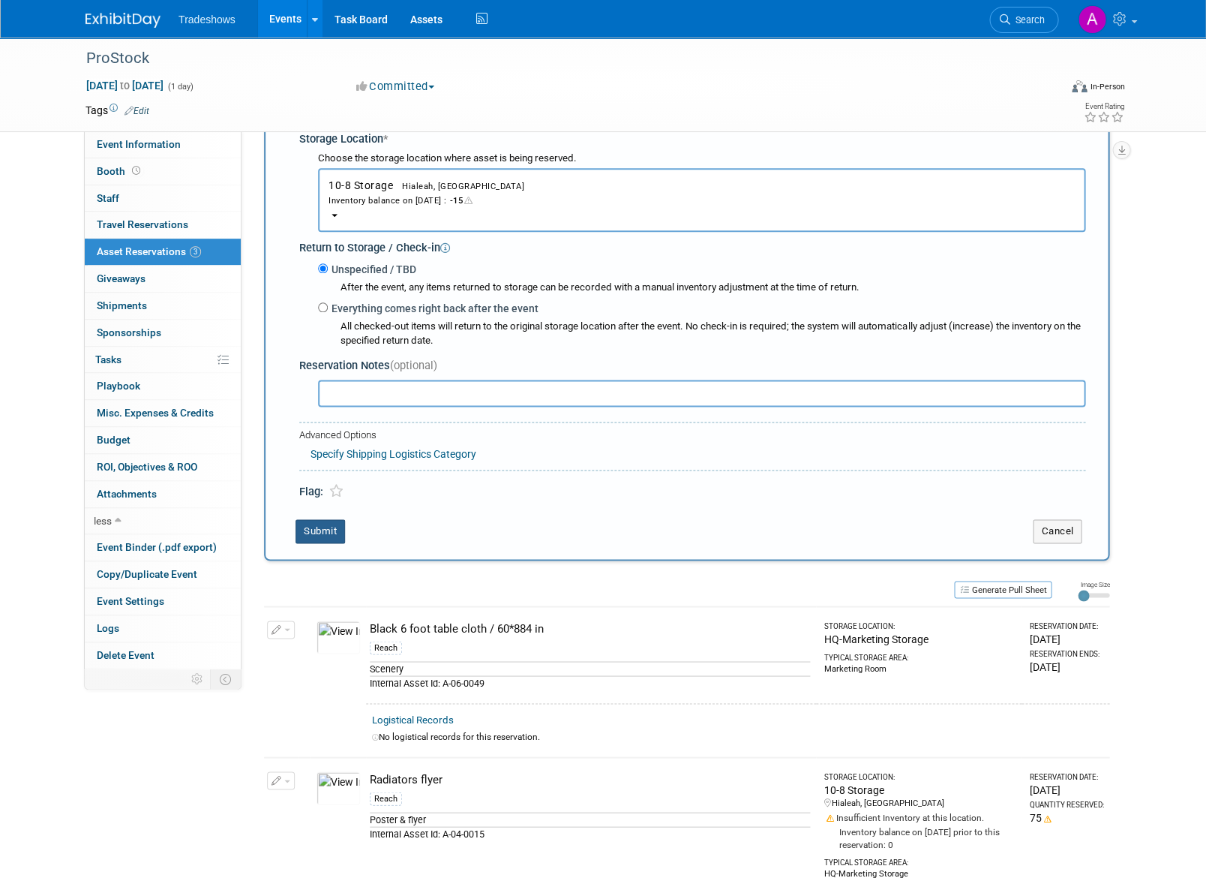
click at [329, 519] on button "Submit" at bounding box center [321, 531] width 50 height 24
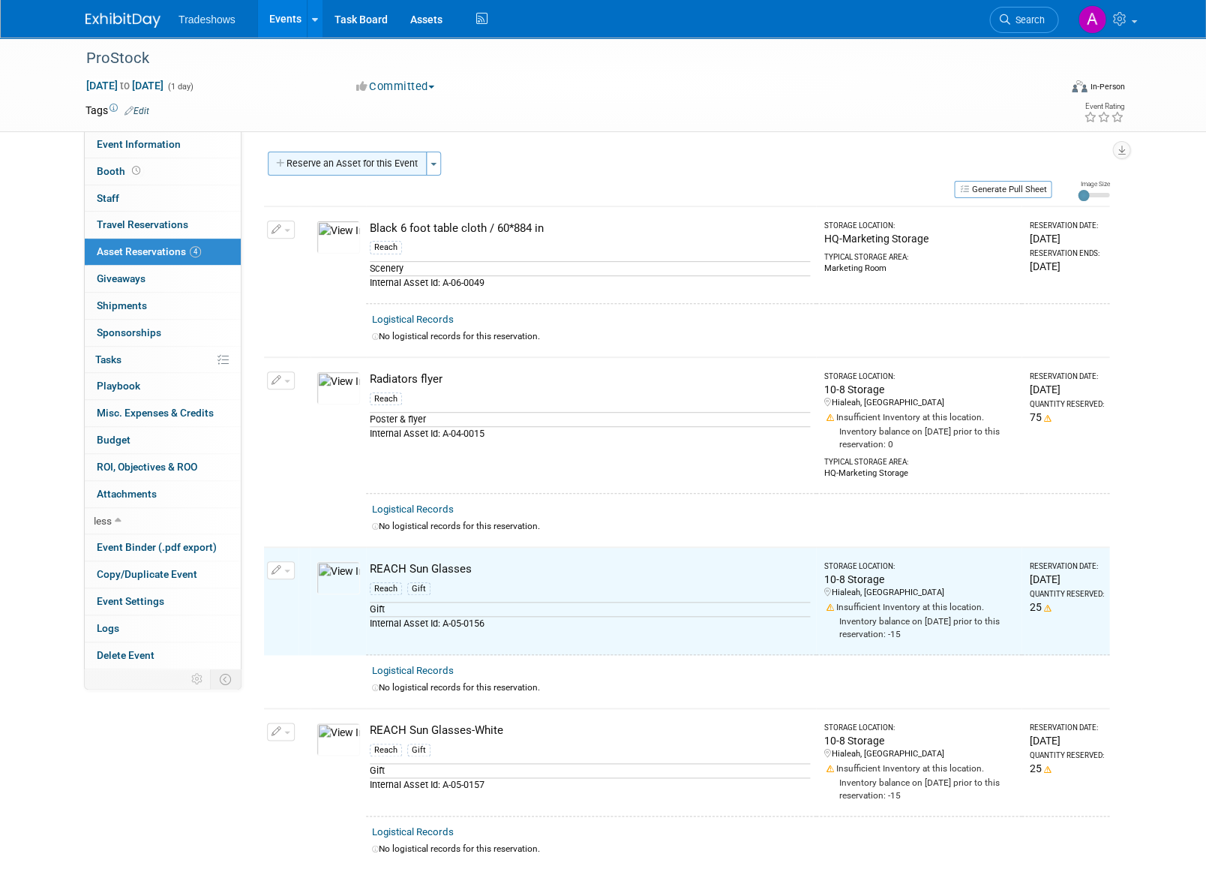
scroll to position [0, 0]
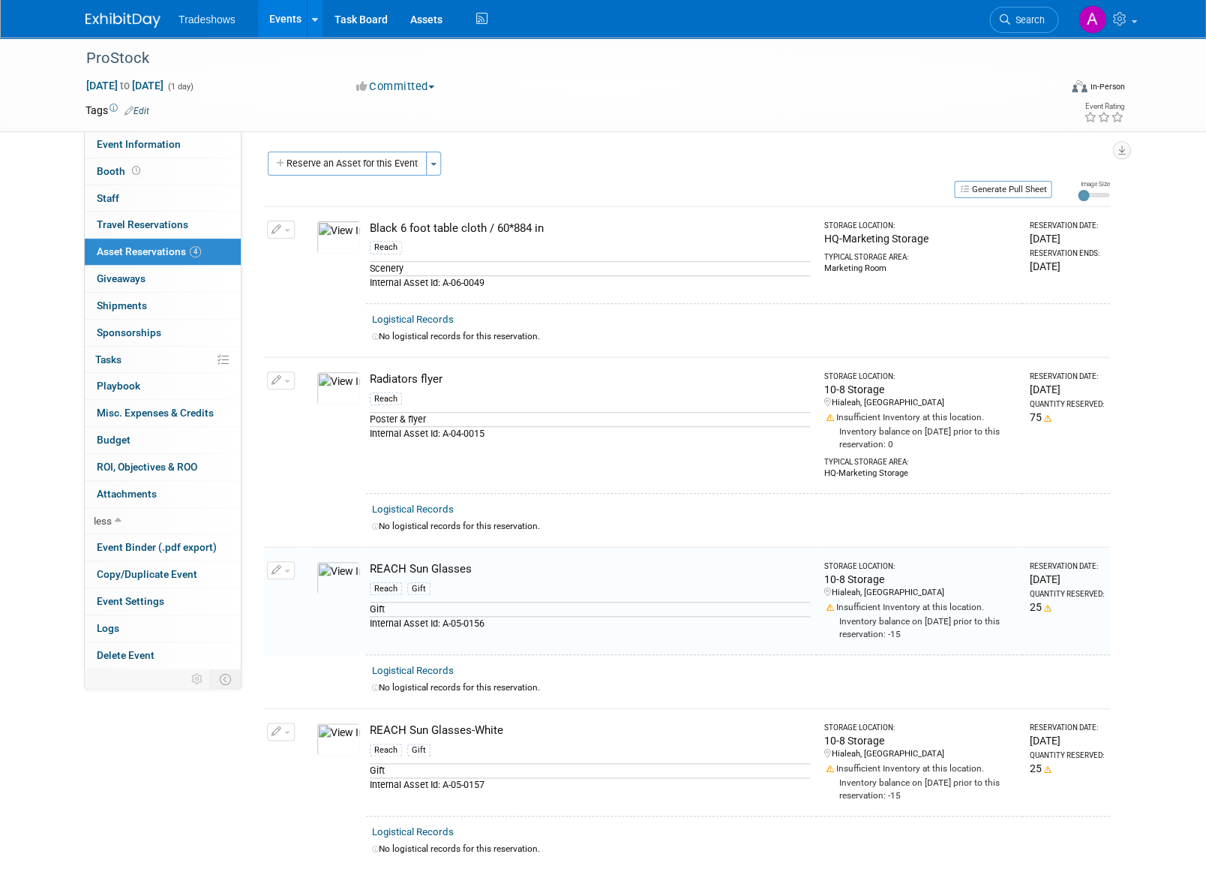
click at [379, 162] on button "Reserve an Asset for this Event" at bounding box center [347, 164] width 159 height 24
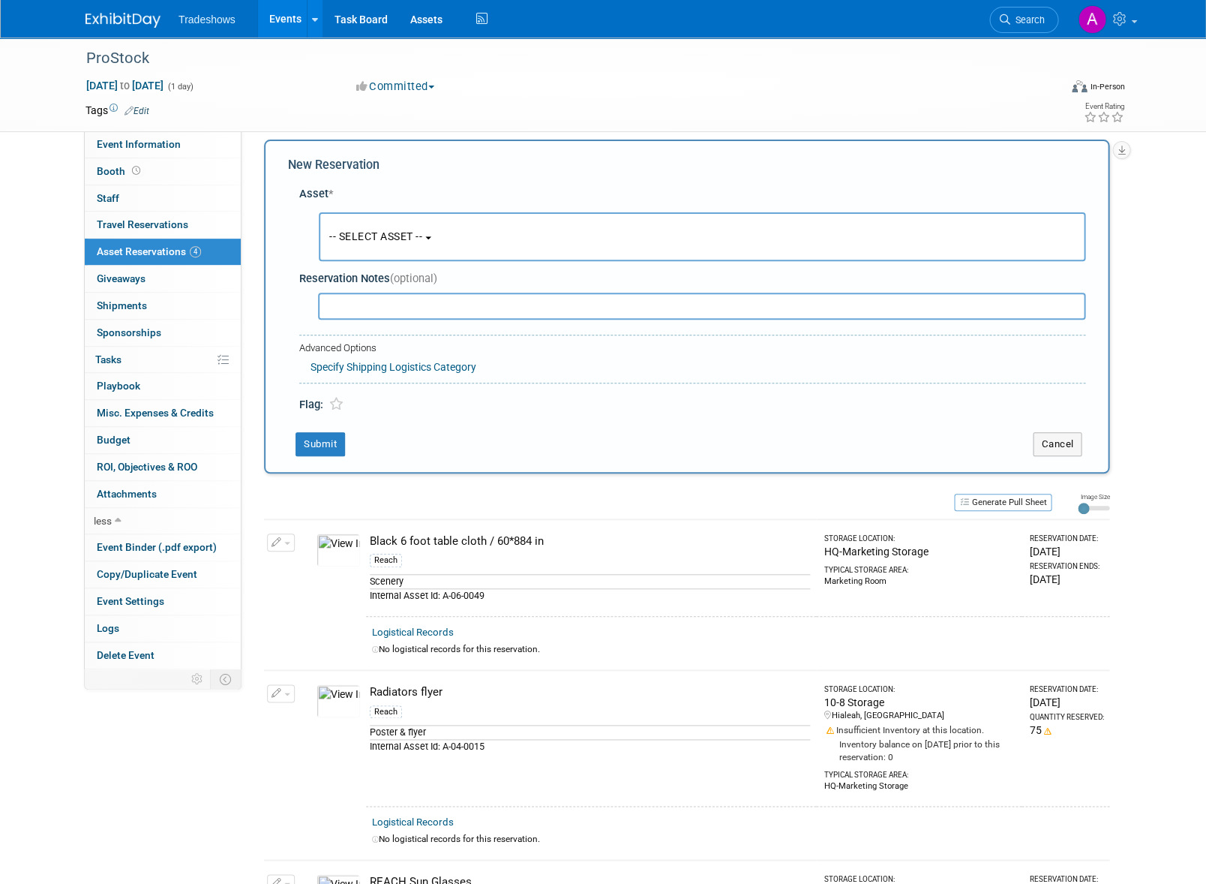
scroll to position [14, 0]
click at [397, 235] on span "-- SELECT ASSET --" at bounding box center [375, 235] width 93 height 12
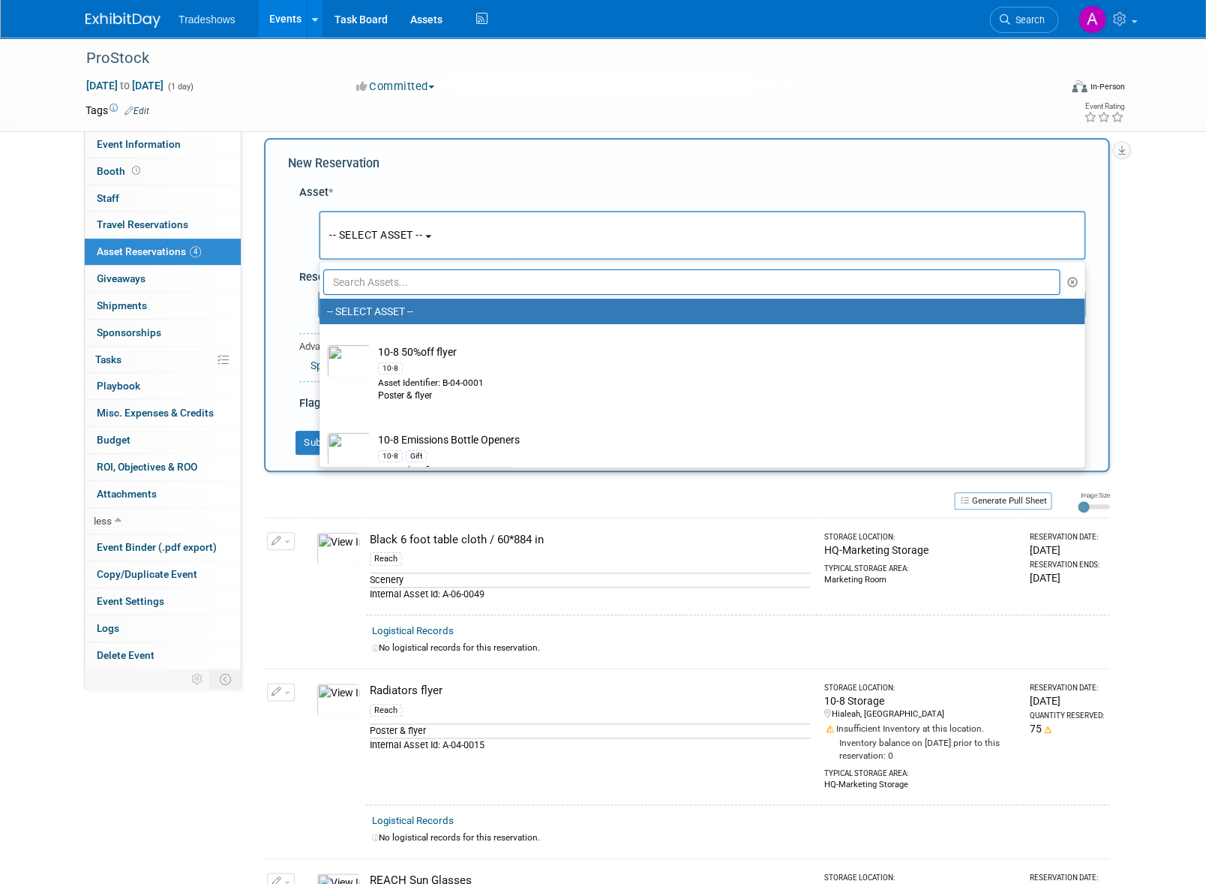
click at [380, 284] on input "text" at bounding box center [691, 282] width 737 height 26
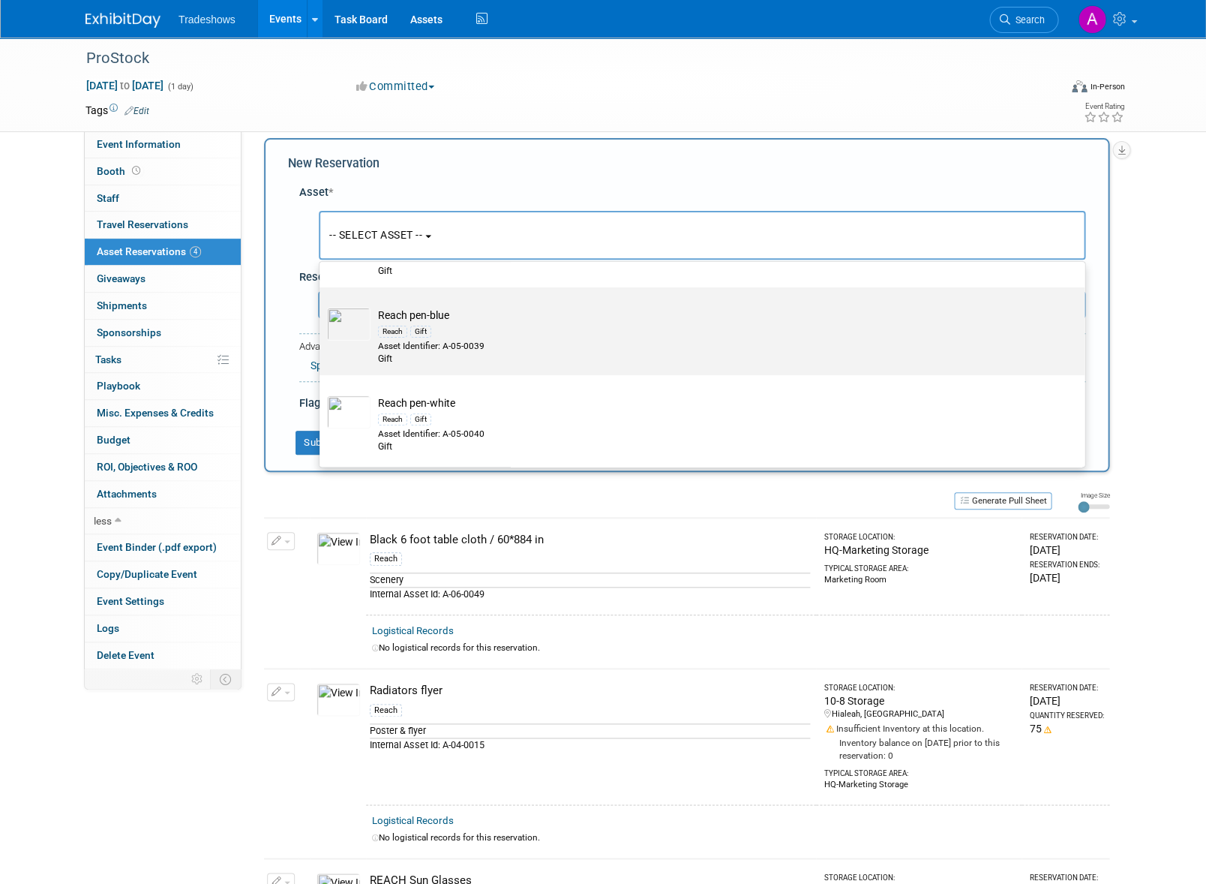
scroll to position [98, 0]
type input "pen"
click at [411, 314] on td "Reach pen-blue Reach Gift Asset Identifier: A-05-0039 Gift" at bounding box center [713, 337] width 684 height 59
click at [322, 306] on input "Reach pen-blue Reach Gift Asset Identifier: A-05-0039 Gift" at bounding box center [317, 301] width 10 height 10
select select "10718274"
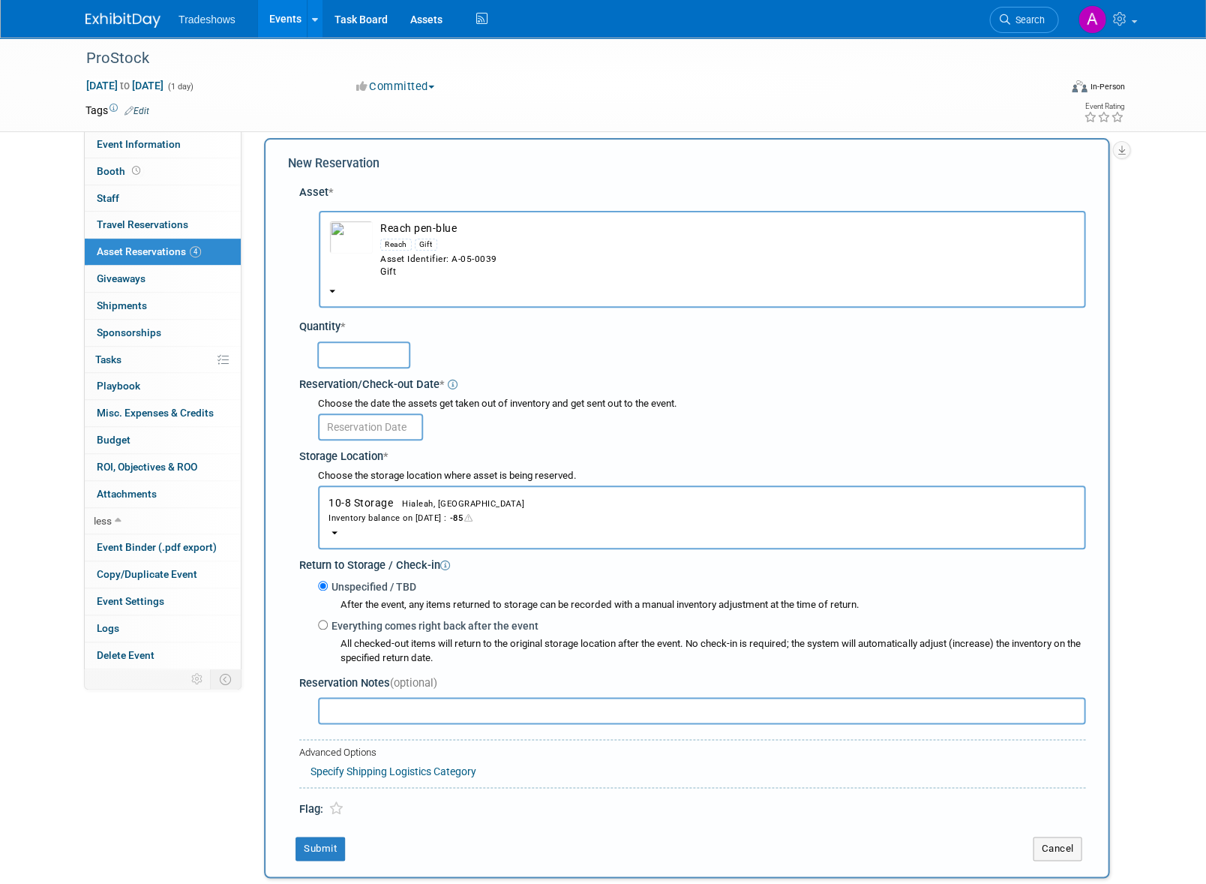
click at [352, 341] on input "text" at bounding box center [363, 354] width 93 height 27
type input "50"
click at [375, 415] on input "text" at bounding box center [370, 426] width 105 height 27
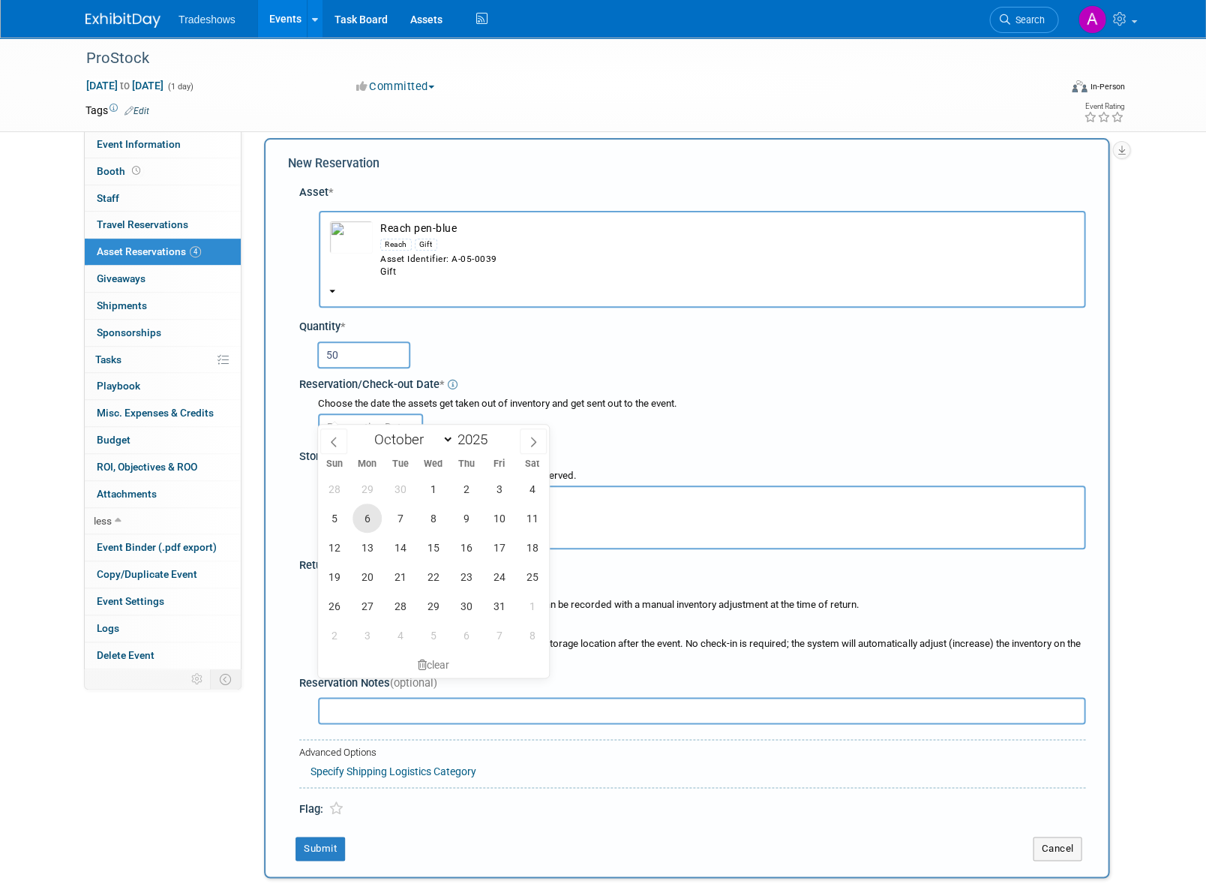
click at [370, 521] on span "6" at bounding box center [367, 517] width 29 height 29
type input "[DATE]"
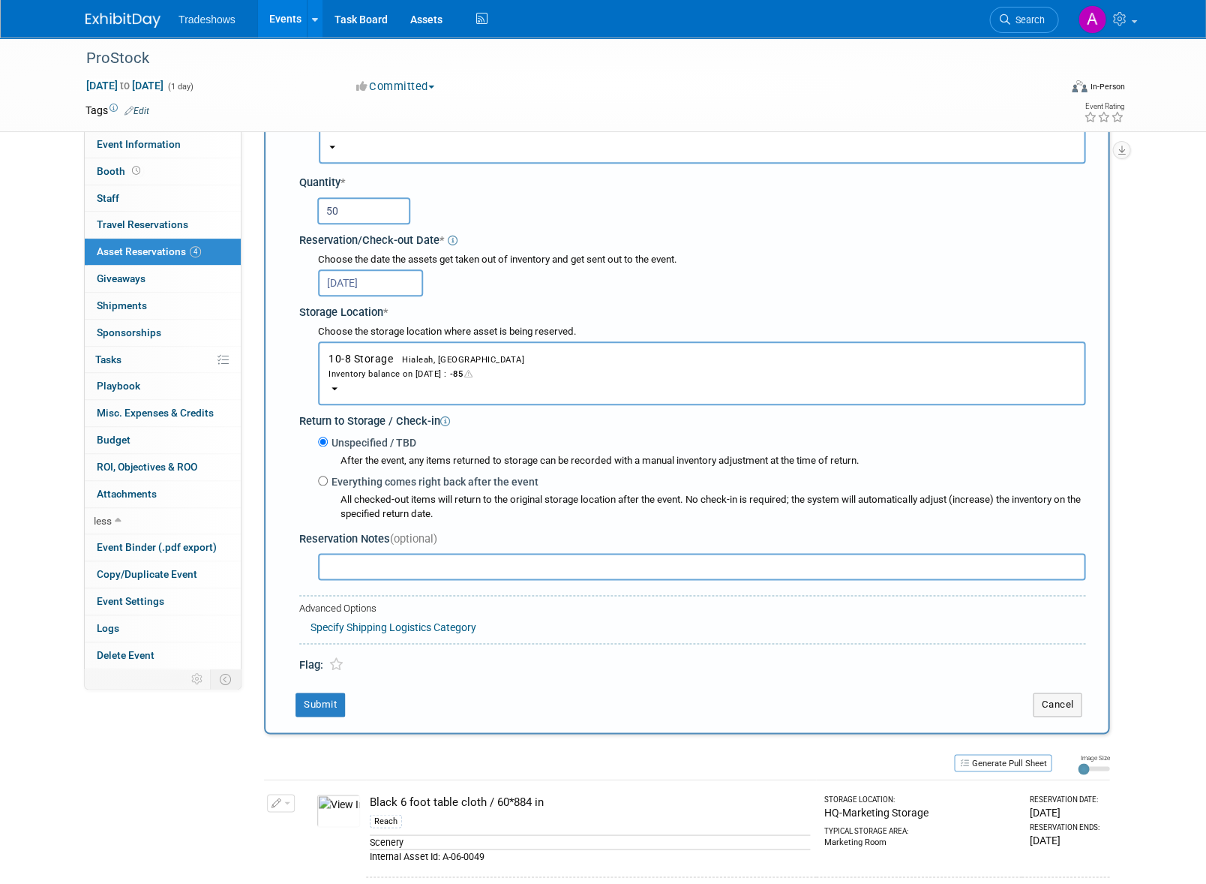
scroll to position [158, 0]
click at [310, 692] on button "Submit" at bounding box center [321, 704] width 50 height 24
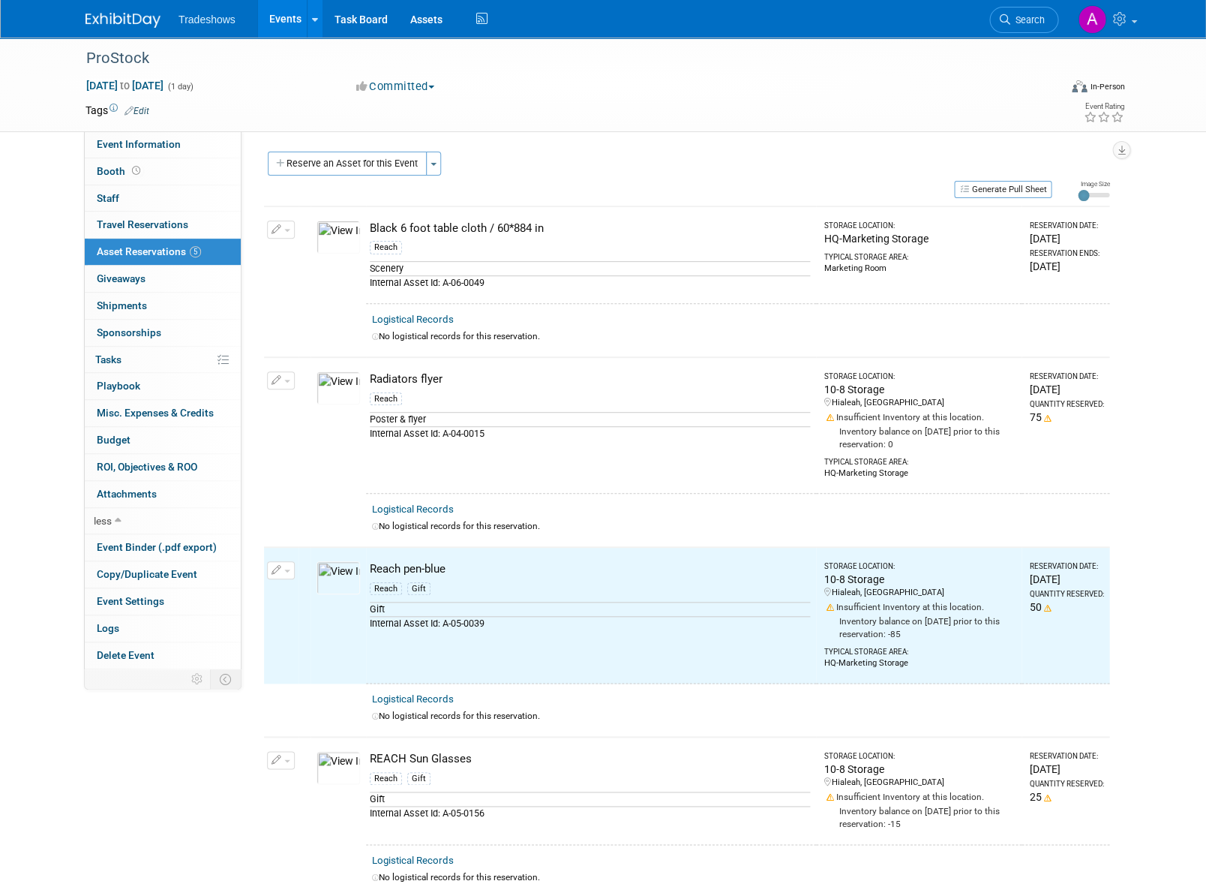
scroll to position [0, 0]
click at [328, 164] on button "Reserve an Asset for this Event" at bounding box center [347, 164] width 159 height 24
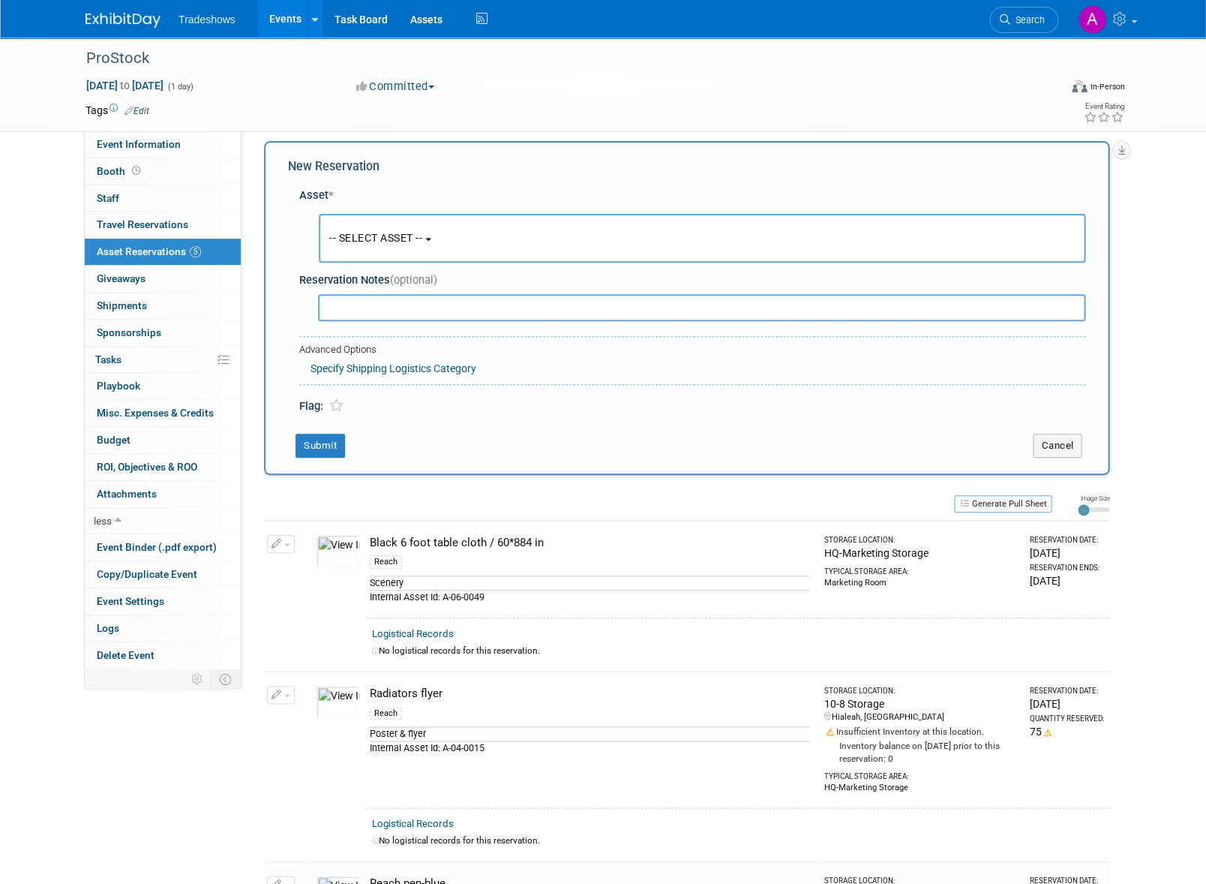
scroll to position [14, 0]
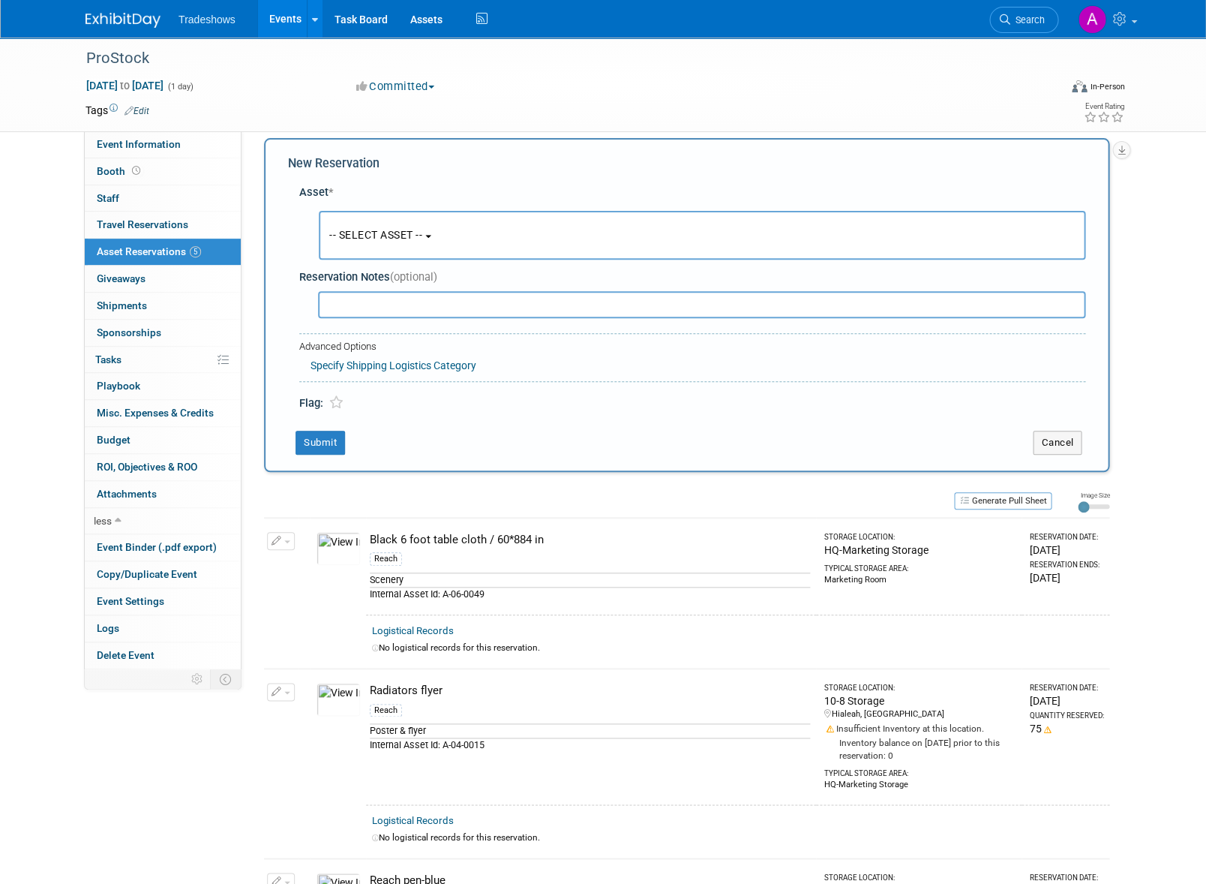
drag, startPoint x: 392, startPoint y: 302, endPoint x: 396, endPoint y: 272, distance: 30.2
click at [392, 301] on input "text" at bounding box center [702, 304] width 768 height 27
click at [398, 233] on span "-- SELECT ASSET --" at bounding box center [375, 235] width 93 height 12
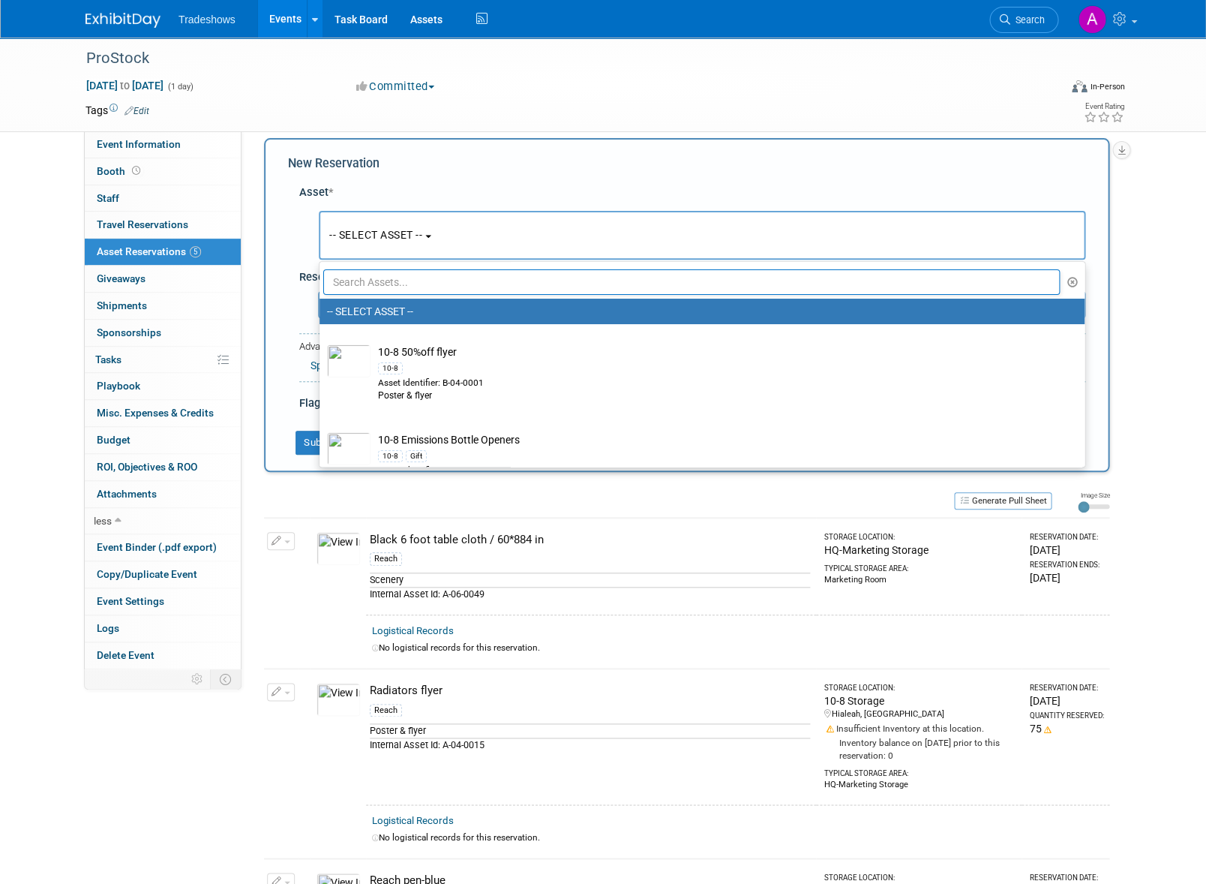
click at [394, 281] on input "text" at bounding box center [691, 282] width 737 height 26
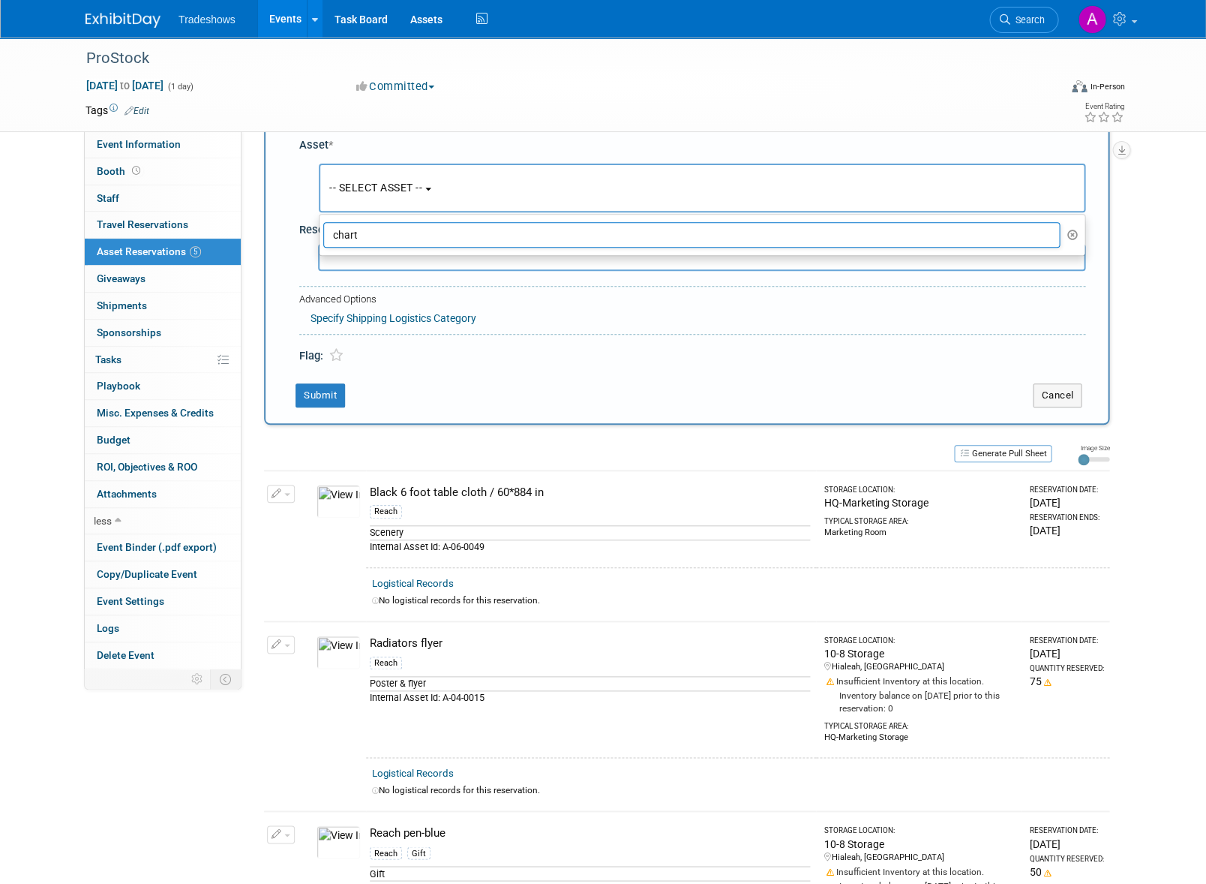
scroll to position [62, 0]
click at [406, 192] on button "-- SELECT ASSET --" at bounding box center [702, 187] width 767 height 49
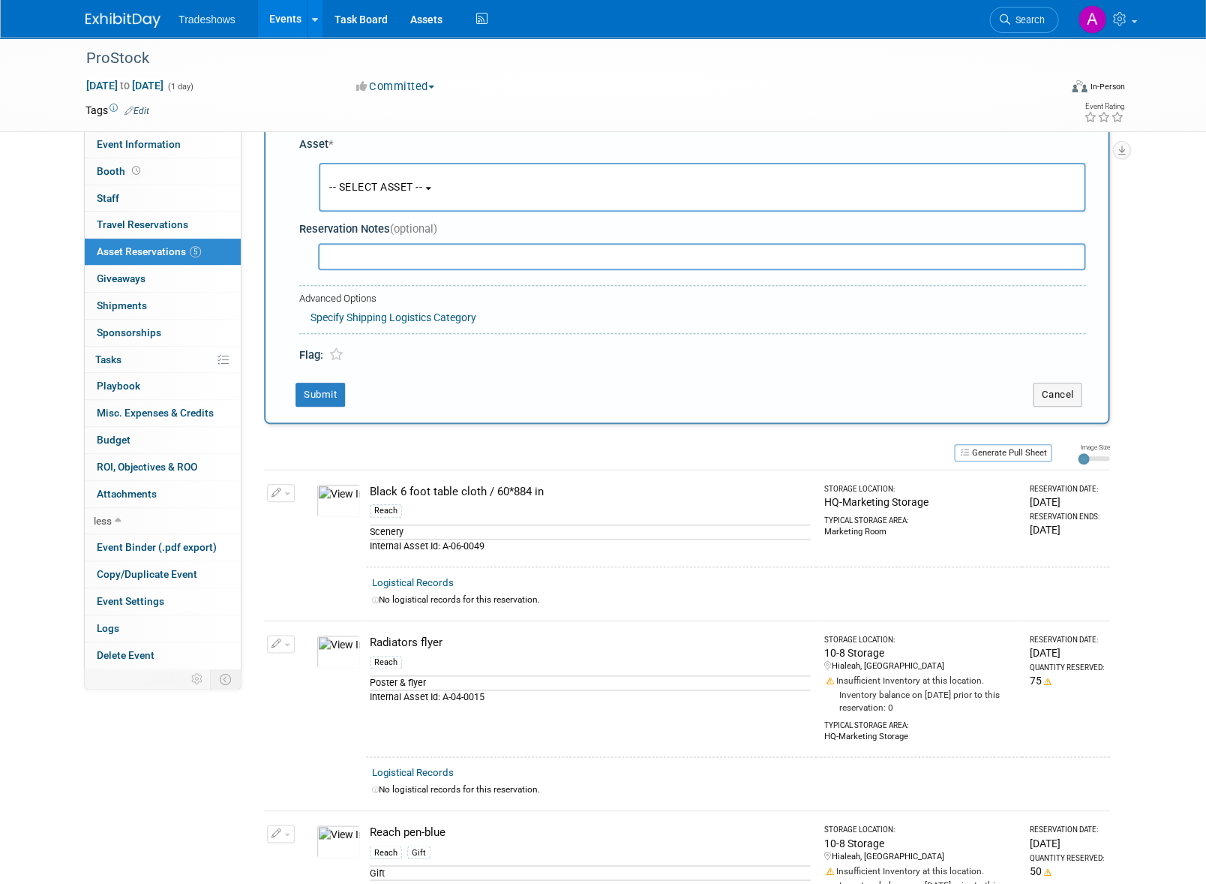
click at [404, 200] on button "-- SELECT ASSET --" at bounding box center [702, 187] width 767 height 49
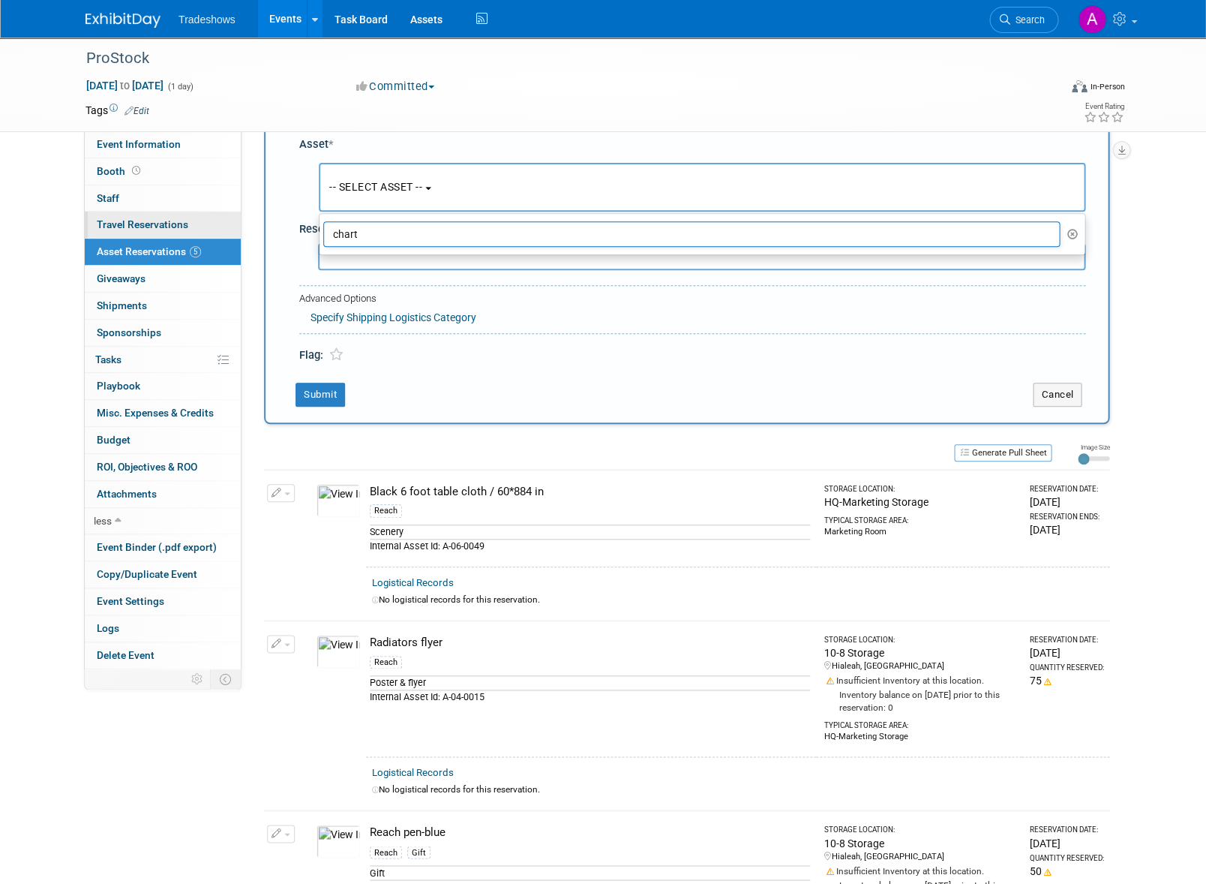
drag, startPoint x: 392, startPoint y: 238, endPoint x: 229, endPoint y: 226, distance: 163.3
click at [229, 226] on div "Event Information Event Info Booth Booth 0 Staff 0 Staff 0 Travel Reservations …" at bounding box center [603, 649] width 1058 height 1346
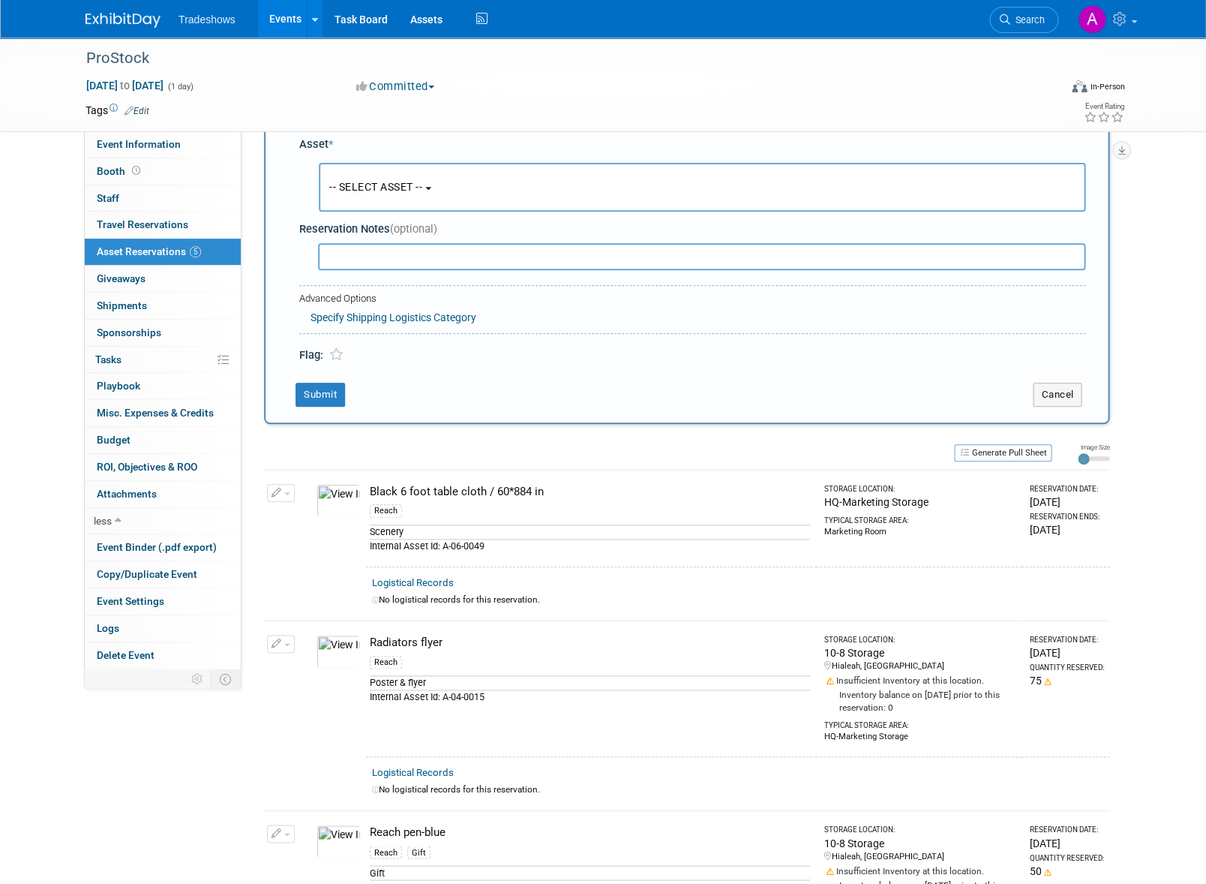
click at [366, 179] on button "-- SELECT ASSET --" at bounding box center [702, 187] width 767 height 49
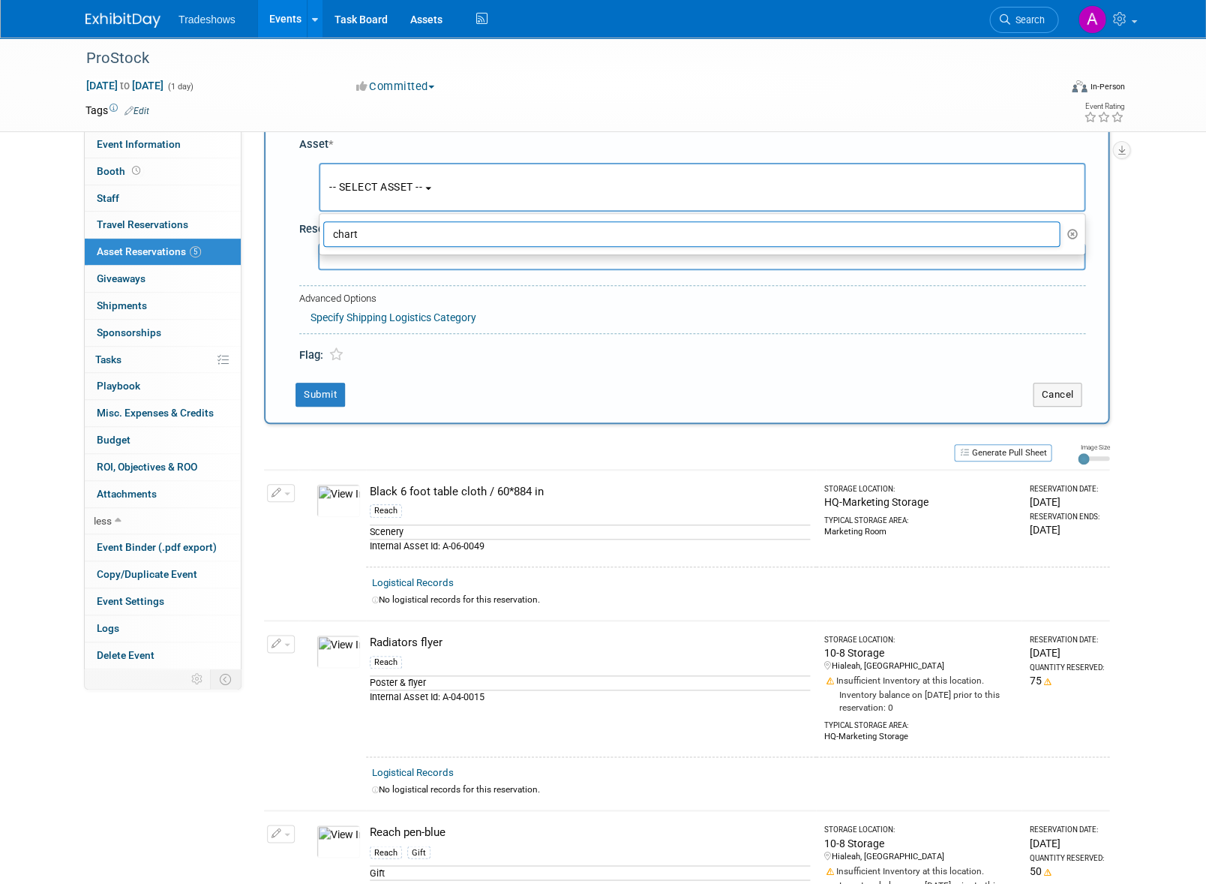
click at [365, 239] on input "chart" at bounding box center [691, 234] width 737 height 26
type input "b"
type input "u"
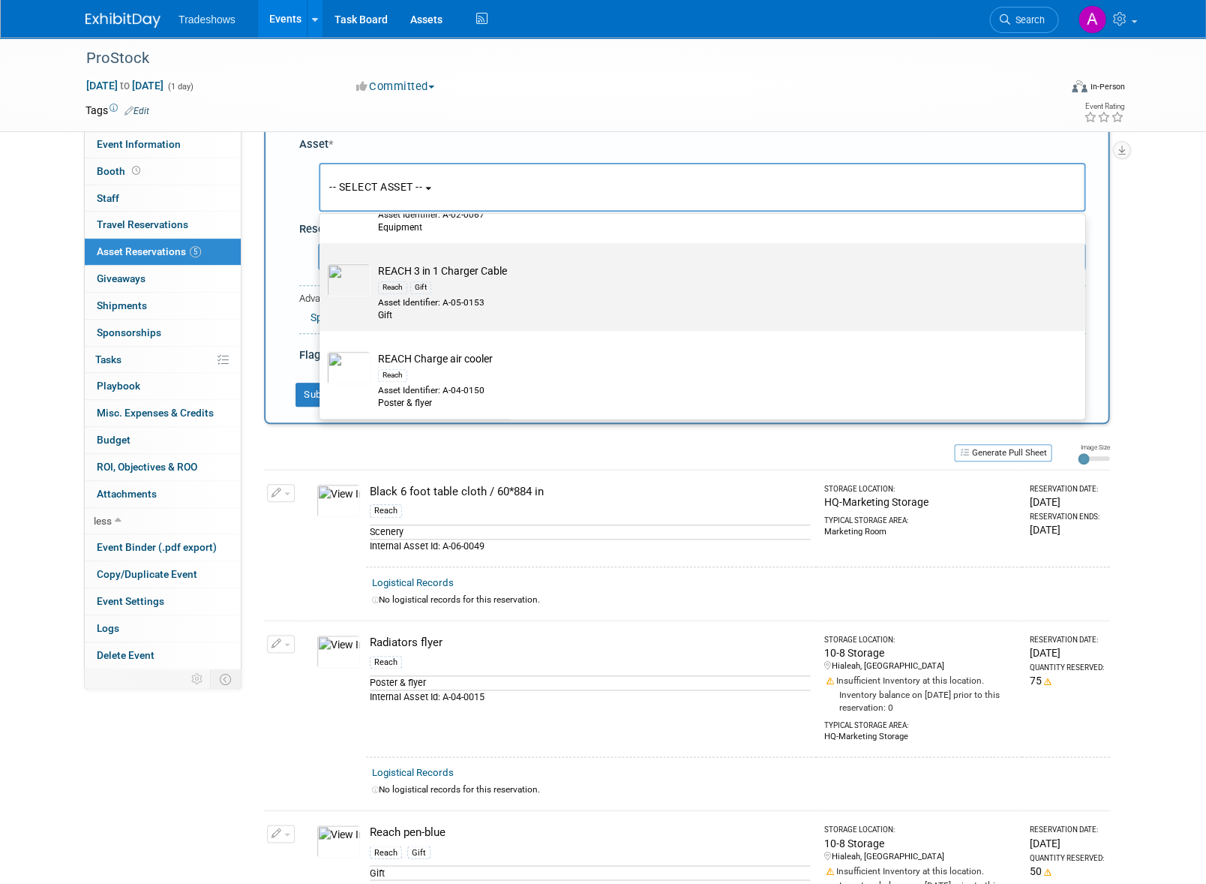
scroll to position [281, 0]
type input "char"
click at [395, 271] on td "REACH 3 in 1 Charger Cable Reach Gift Asset Identifier: A-05-0153 Gift" at bounding box center [713, 294] width 684 height 59
click at [322, 263] on input "REACH 3 in 1 Charger Cable Reach Gift Asset Identifier: A-05-0153 Gift" at bounding box center [317, 258] width 10 height 10
select select "10720374"
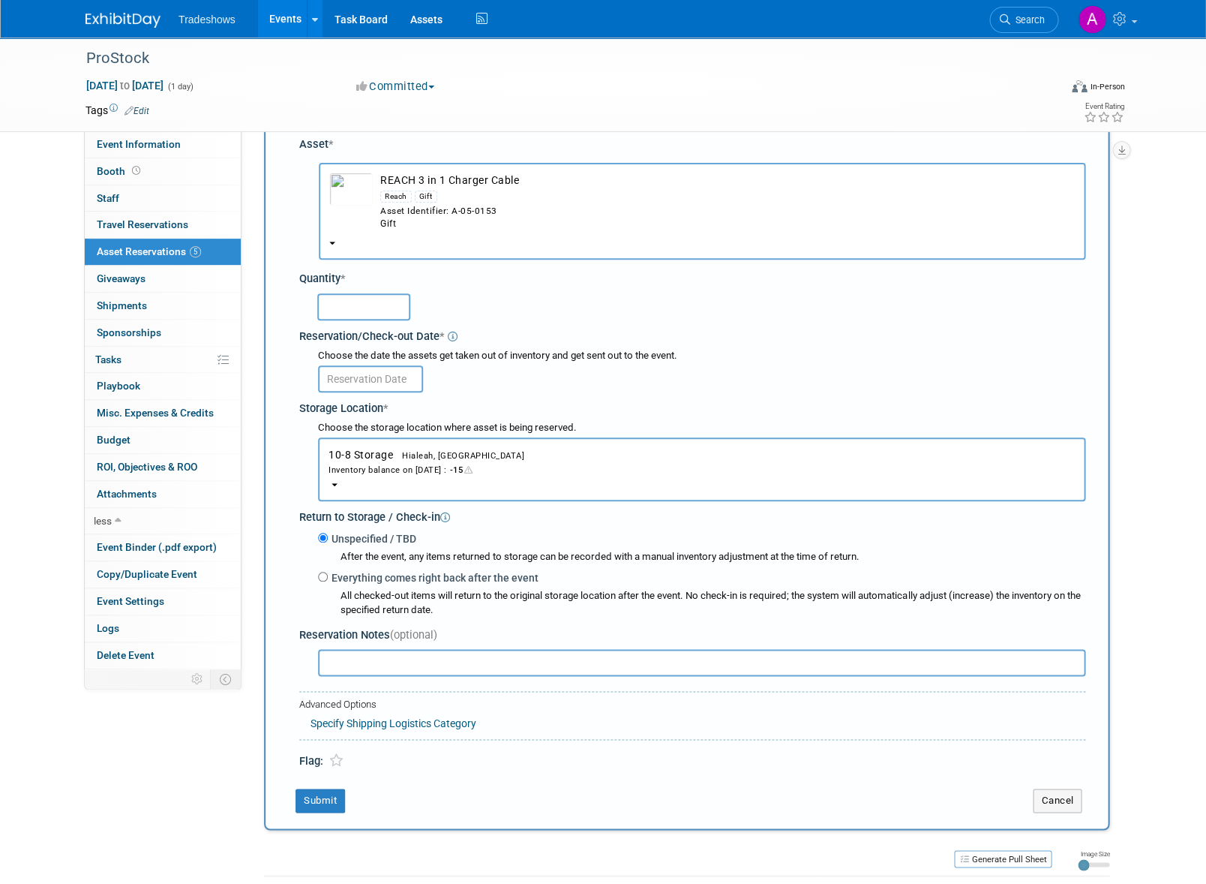
click at [375, 293] on input "text" at bounding box center [363, 306] width 93 height 27
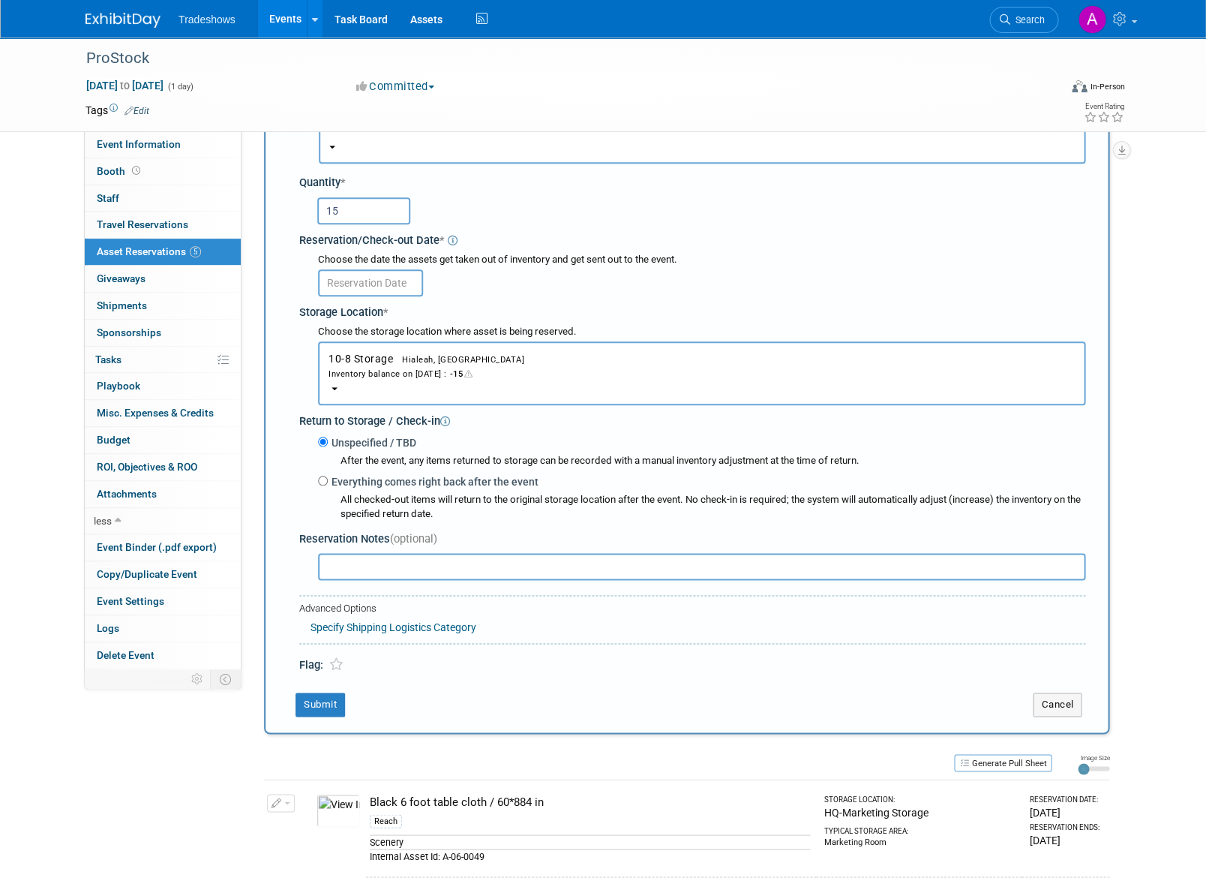
scroll to position [159, 0]
type input "15"
click at [357, 281] on div "Quantity * 15 Reservation/Check-out Date * * -15" at bounding box center [692, 345] width 786 height 358
click at [354, 268] on input "text" at bounding box center [370, 281] width 105 height 27
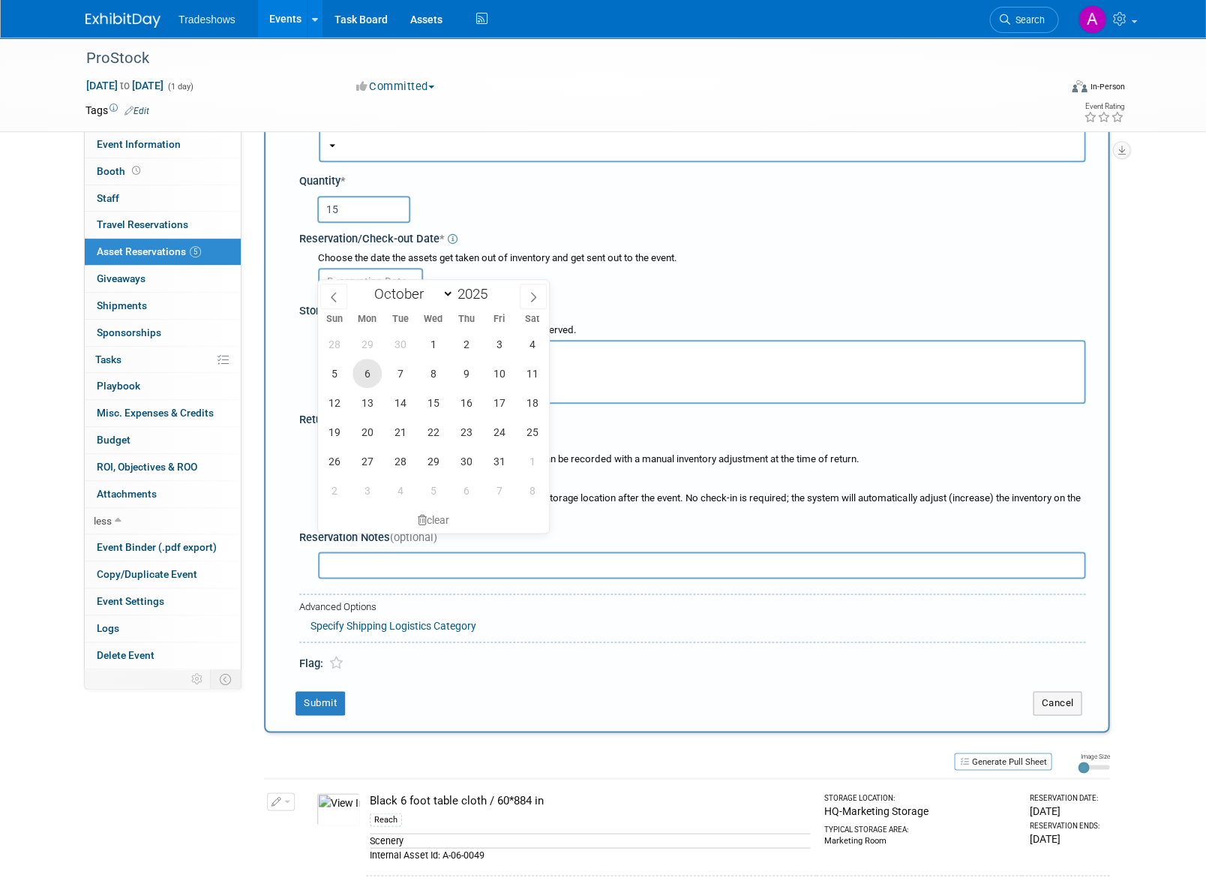
click at [359, 375] on span "6" at bounding box center [367, 373] width 29 height 29
type input "[DATE]"
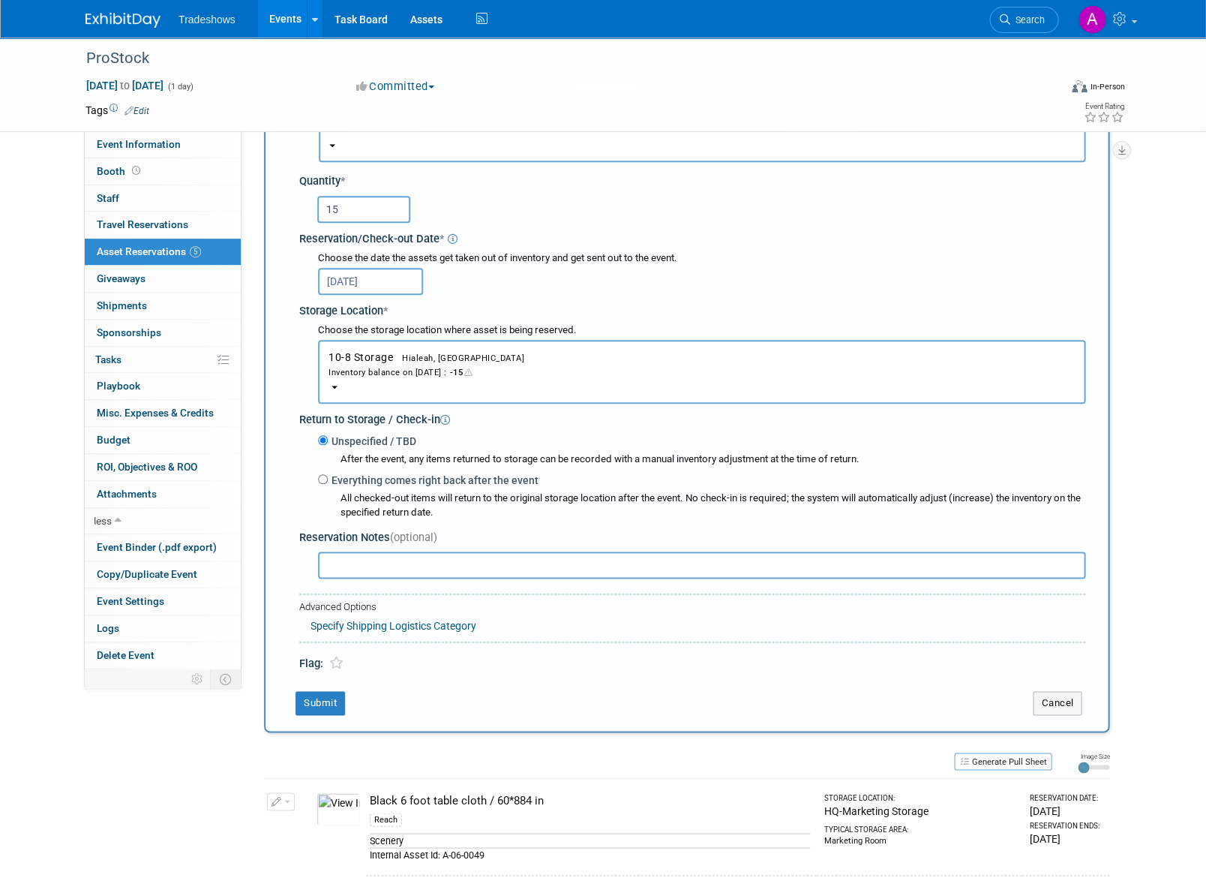
click at [314, 691] on button "Submit" at bounding box center [321, 703] width 50 height 24
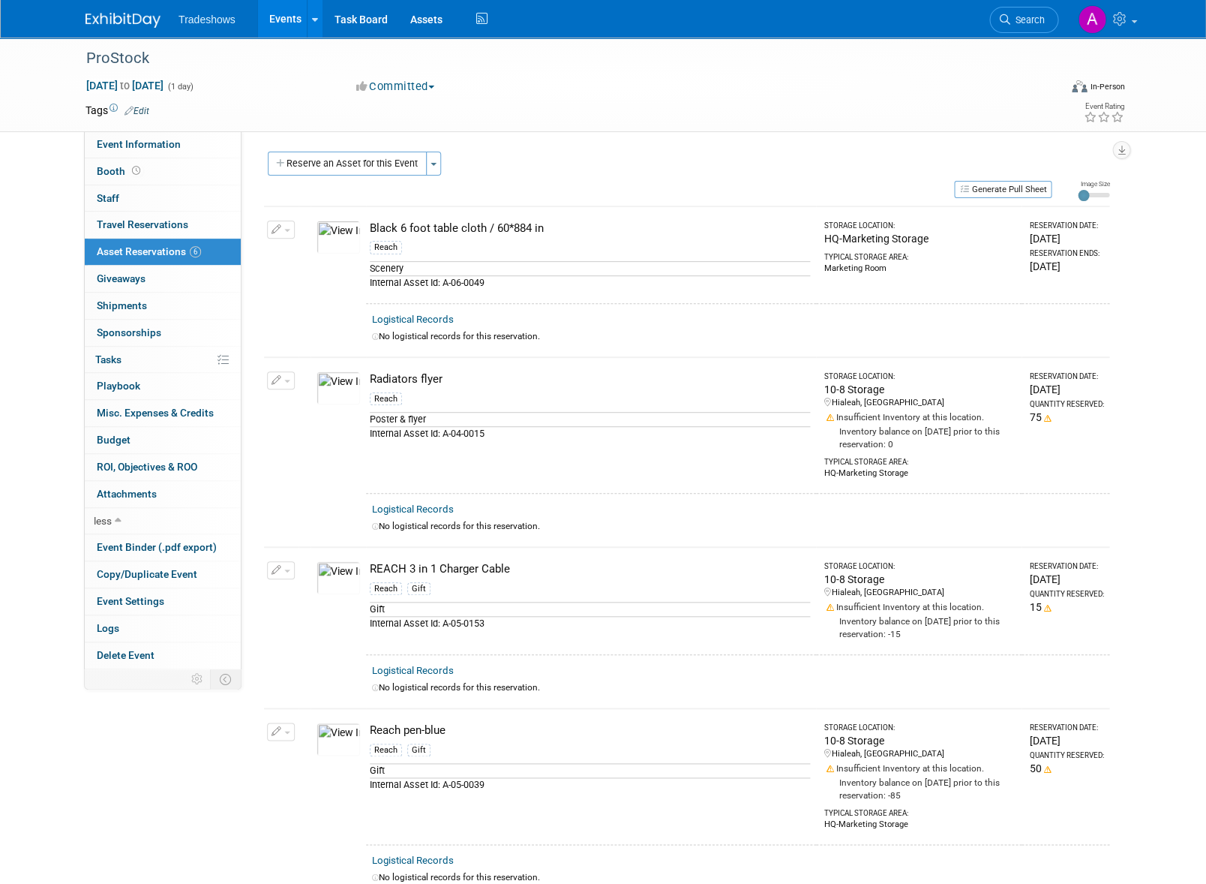
scroll to position [0, 0]
click at [1082, 193] on input "range" at bounding box center [1094, 195] width 32 height 5
click at [1083, 195] on input "range" at bounding box center [1094, 195] width 32 height 5
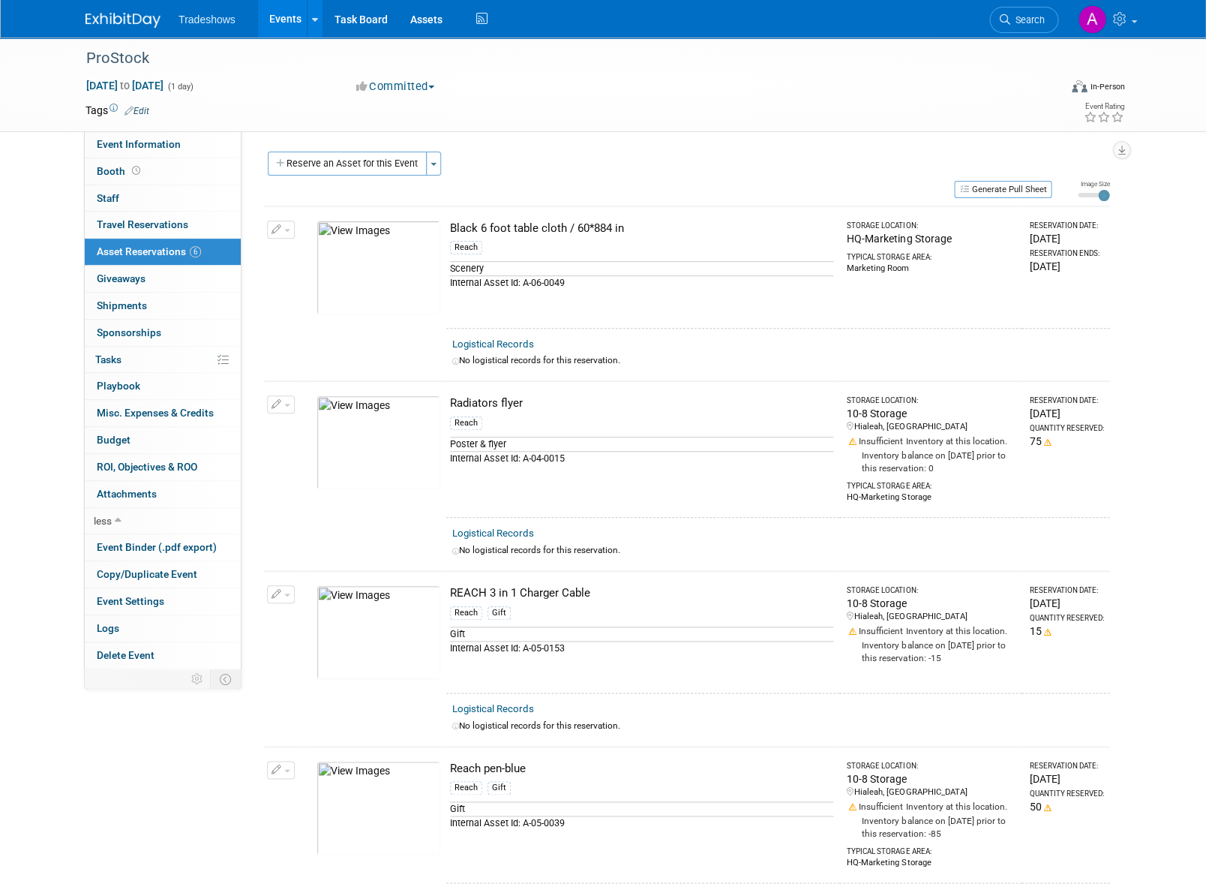
drag, startPoint x: 1084, startPoint y: 195, endPoint x: 1115, endPoint y: 194, distance: 30.8
type input "3"
click at [1115, 194] on div "Event Website: Edit Event Venue Name: Specify event venue name Event Venue Addr…" at bounding box center [681, 396] width 879 height 530
click at [1000, 186] on button "Generate Pull Sheet" at bounding box center [1003, 189] width 98 height 17
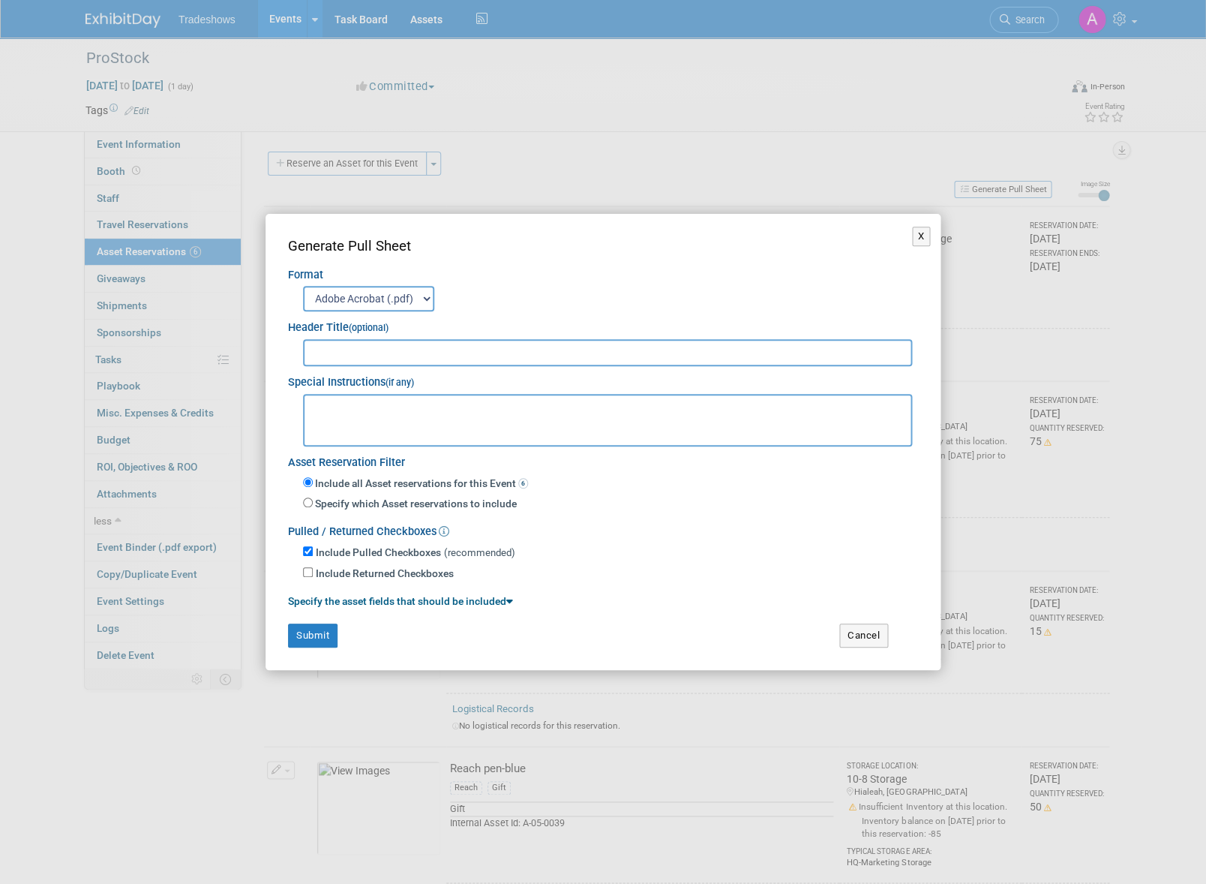
click at [361, 357] on input "text" at bounding box center [607, 352] width 609 height 27
type input "Pro Stock Show"
click at [322, 623] on button "Submit" at bounding box center [313, 635] width 50 height 24
